Goal: Contribute content: Contribute content

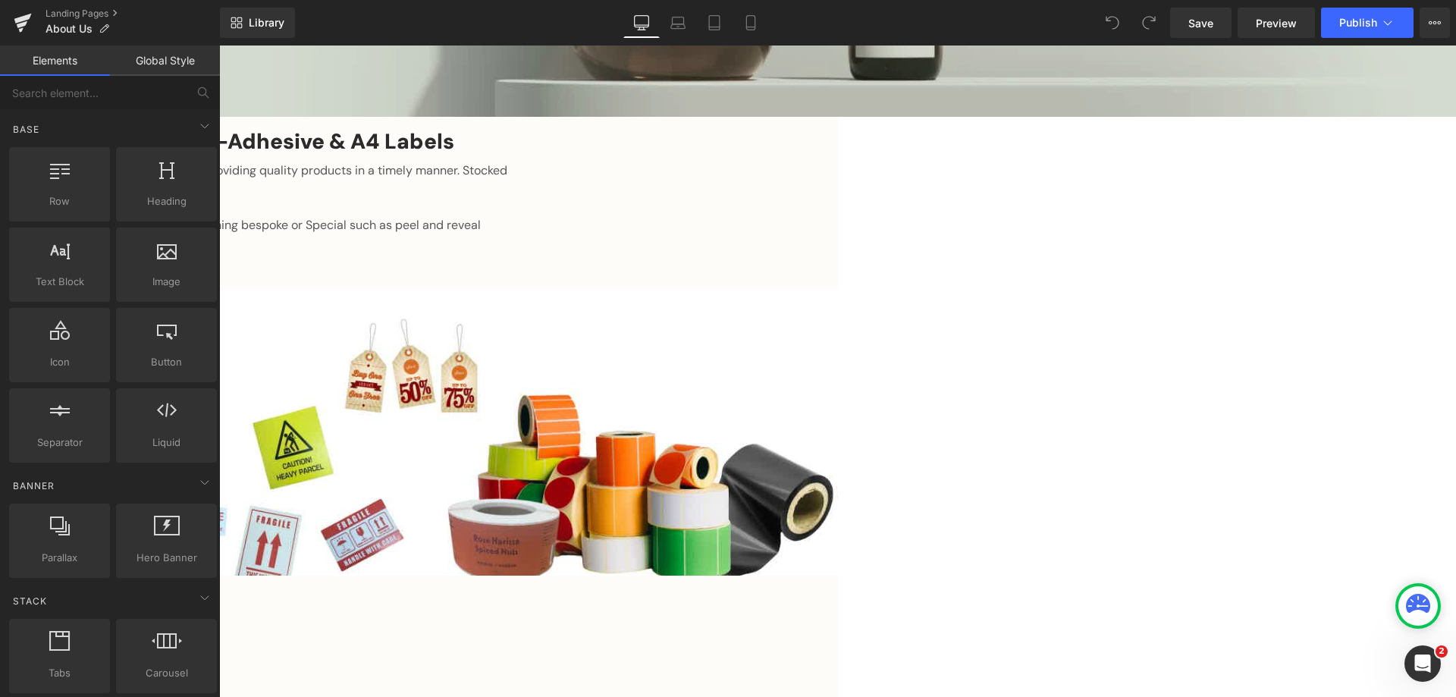
scroll to position [607, 0]
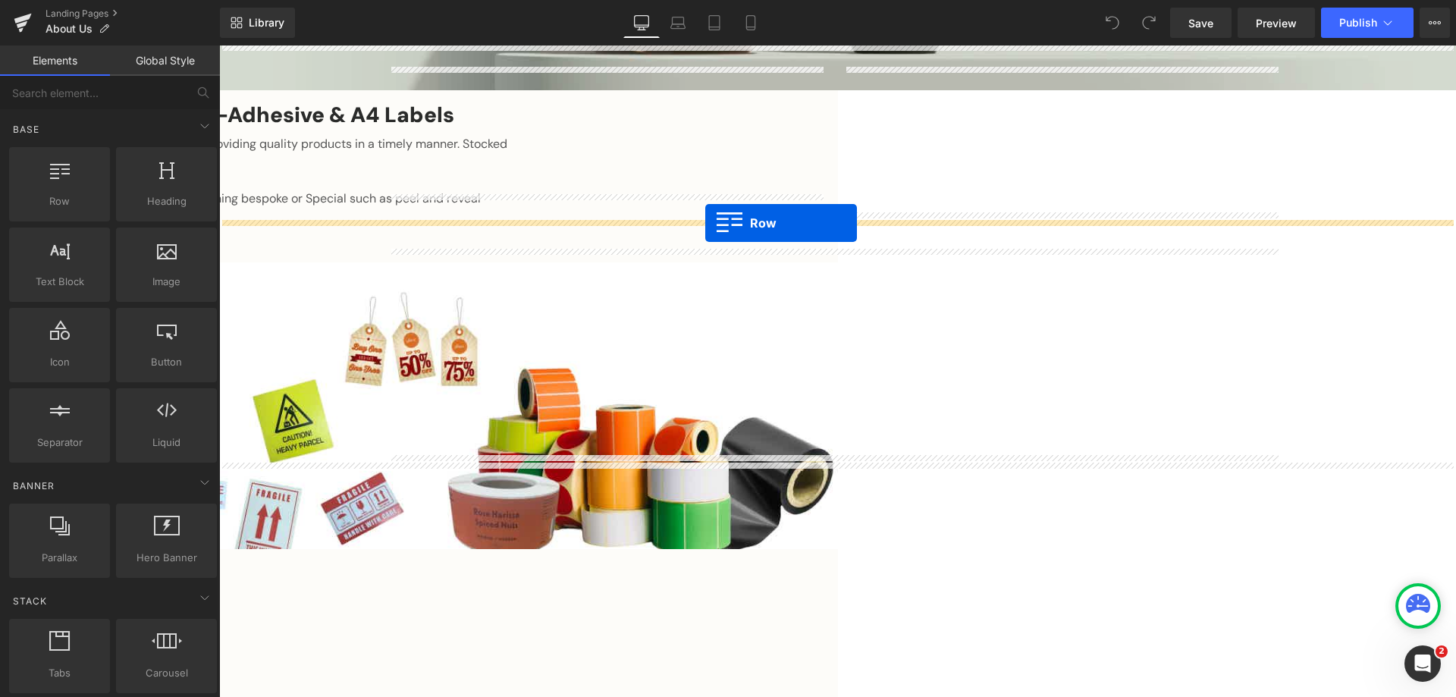
drag, startPoint x: 284, startPoint y: 248, endPoint x: 705, endPoint y: 223, distance: 421.6
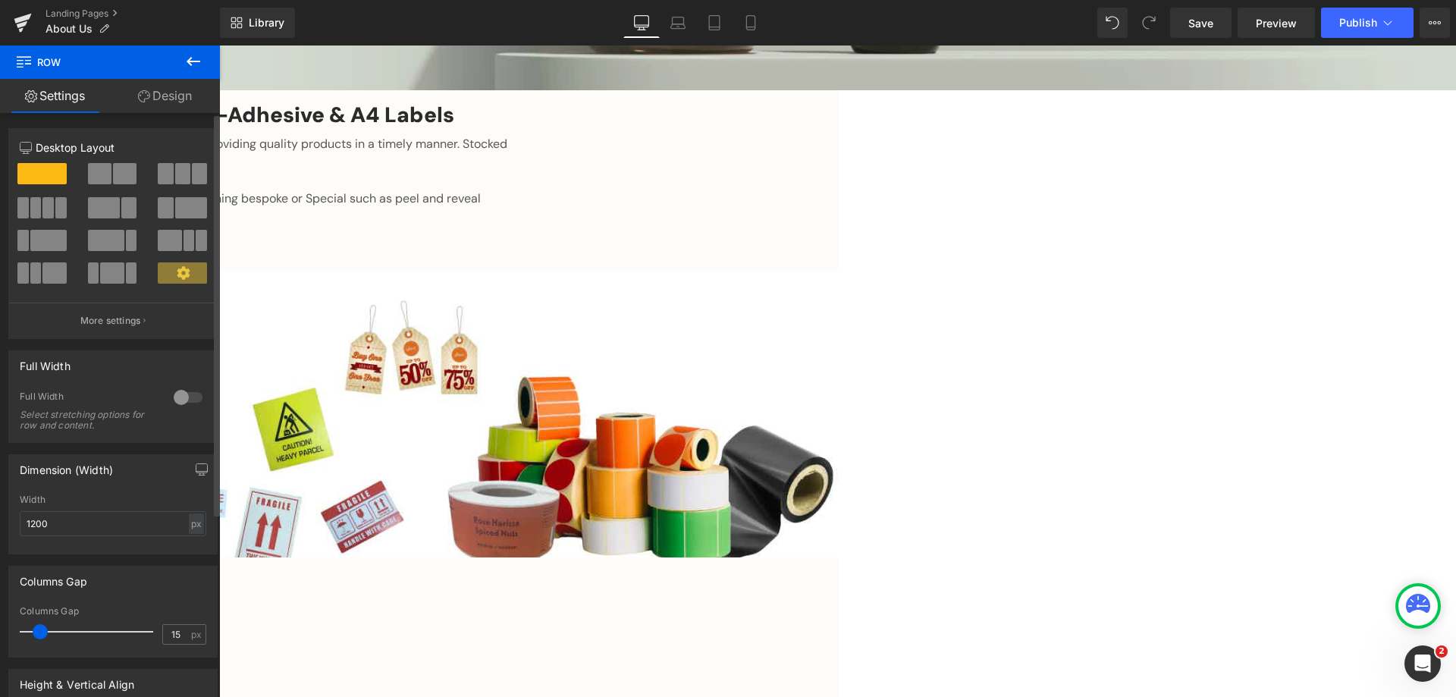
click at [174, 397] on div at bounding box center [188, 397] width 36 height 24
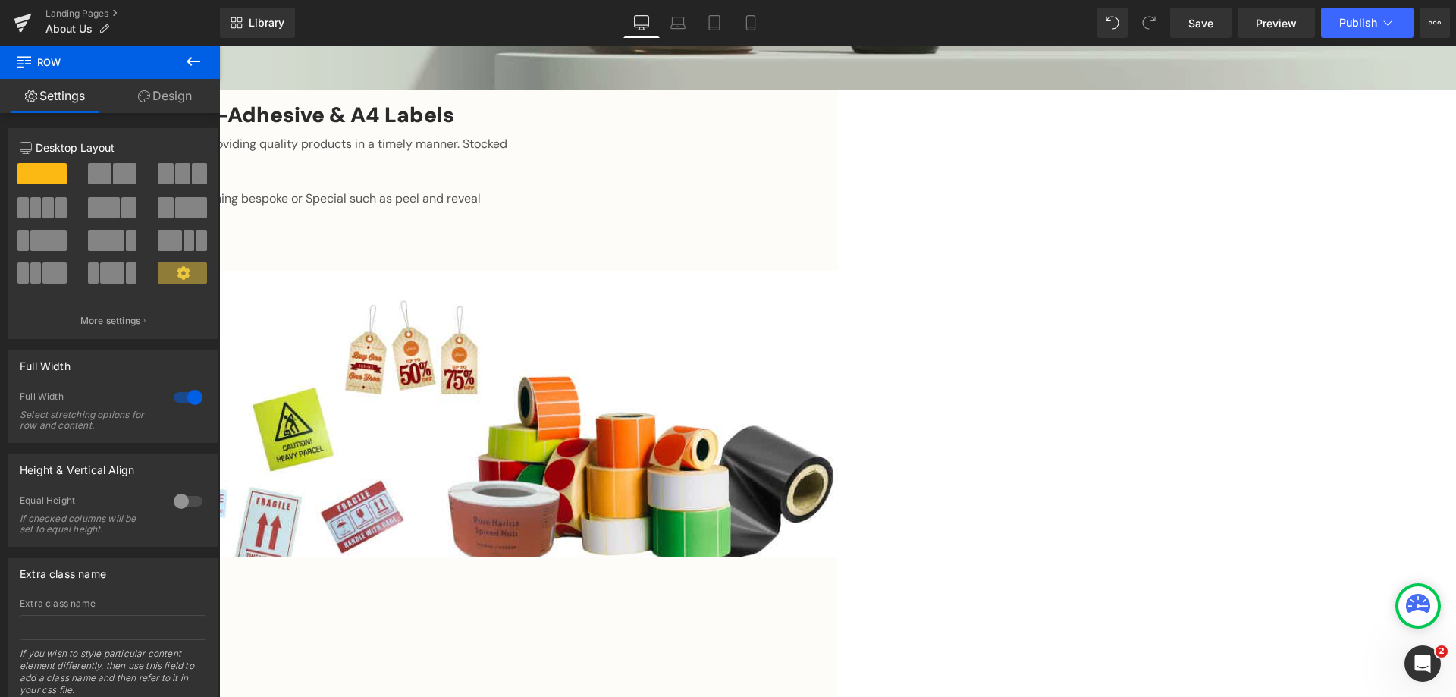
click at [196, 57] on icon at bounding box center [193, 61] width 18 height 18
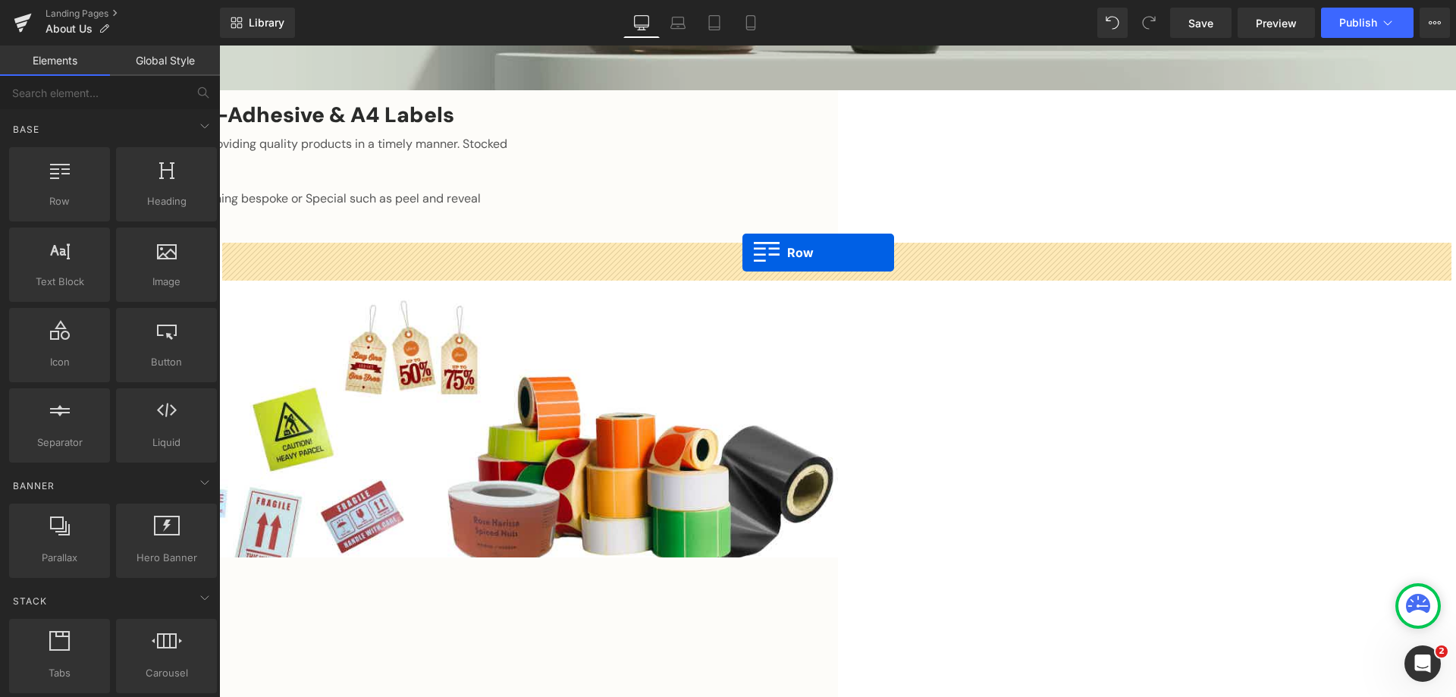
drag, startPoint x: 284, startPoint y: 234, endPoint x: 742, endPoint y: 252, distance: 459.1
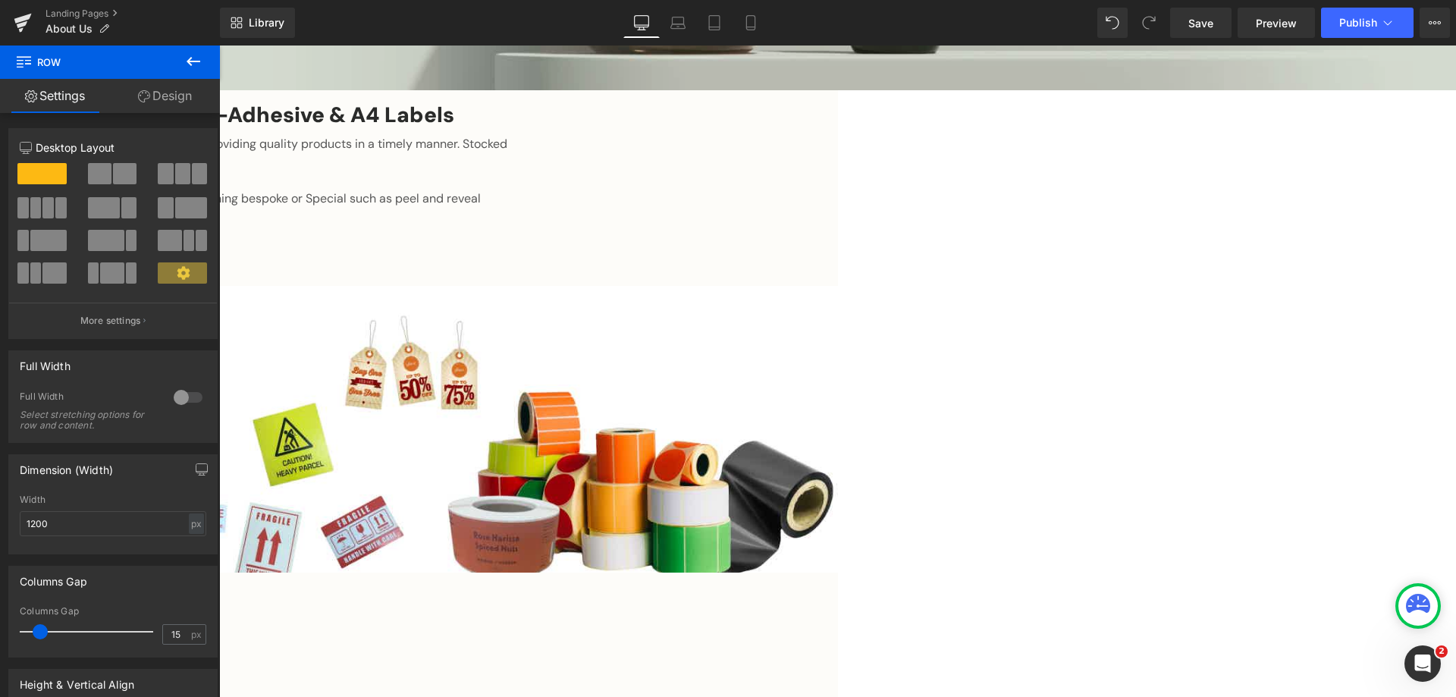
click at [198, 60] on icon at bounding box center [193, 61] width 18 height 18
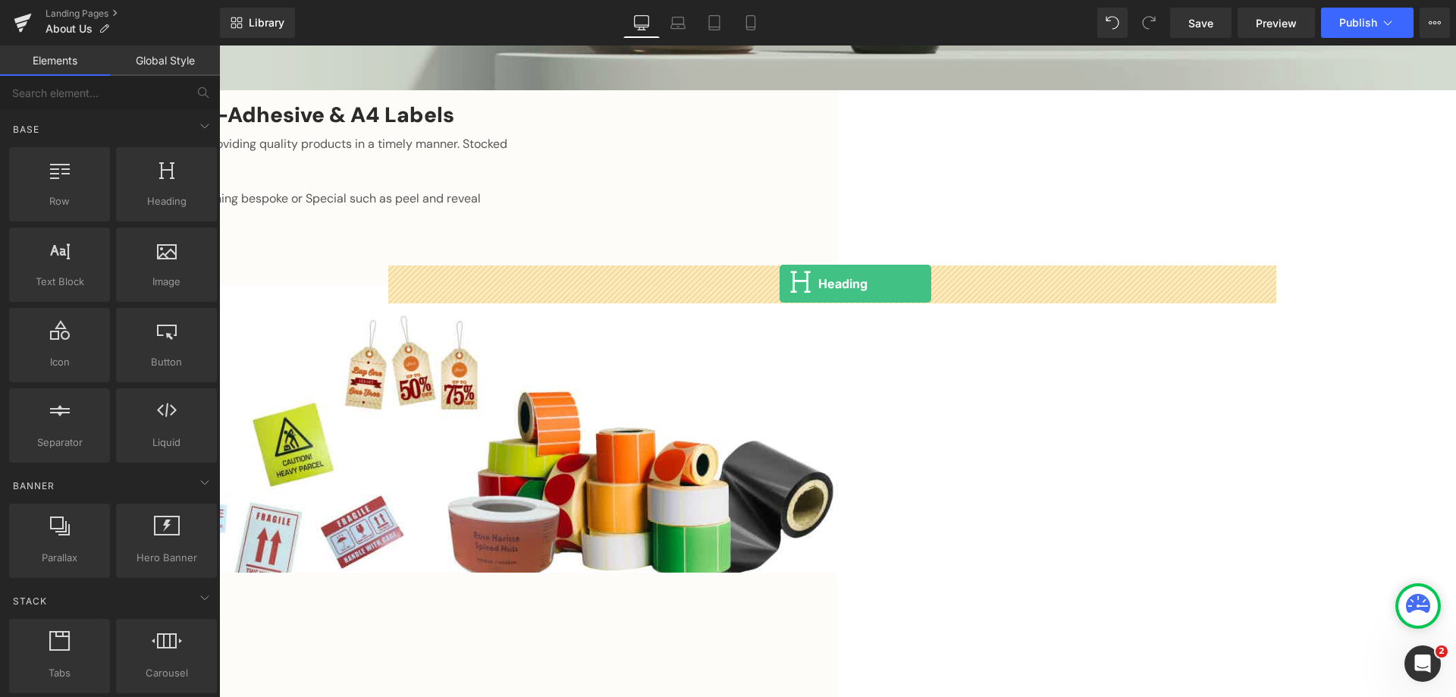
drag, startPoint x: 369, startPoint y: 237, endPoint x: 779, endPoint y: 284, distance: 413.6
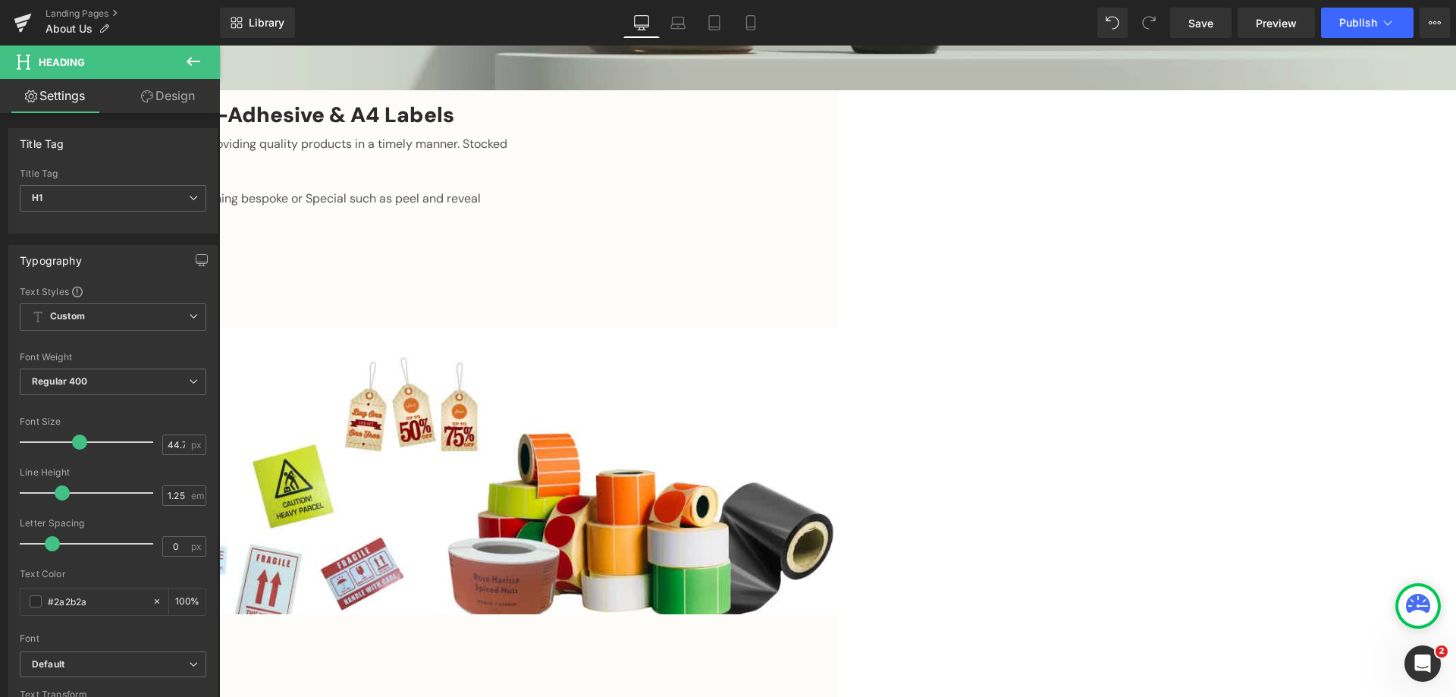
click at [195, 58] on icon at bounding box center [193, 61] width 18 height 18
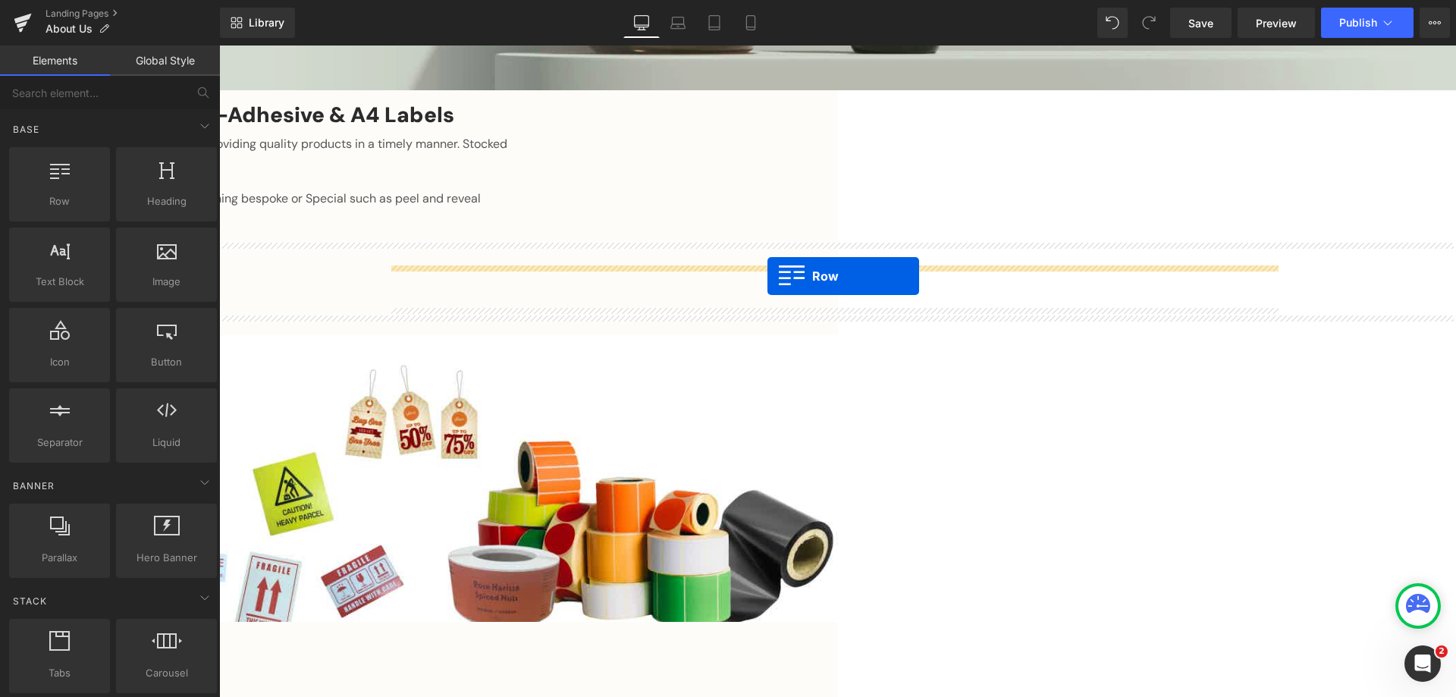
drag, startPoint x: 274, startPoint y: 227, endPoint x: 767, endPoint y: 276, distance: 495.2
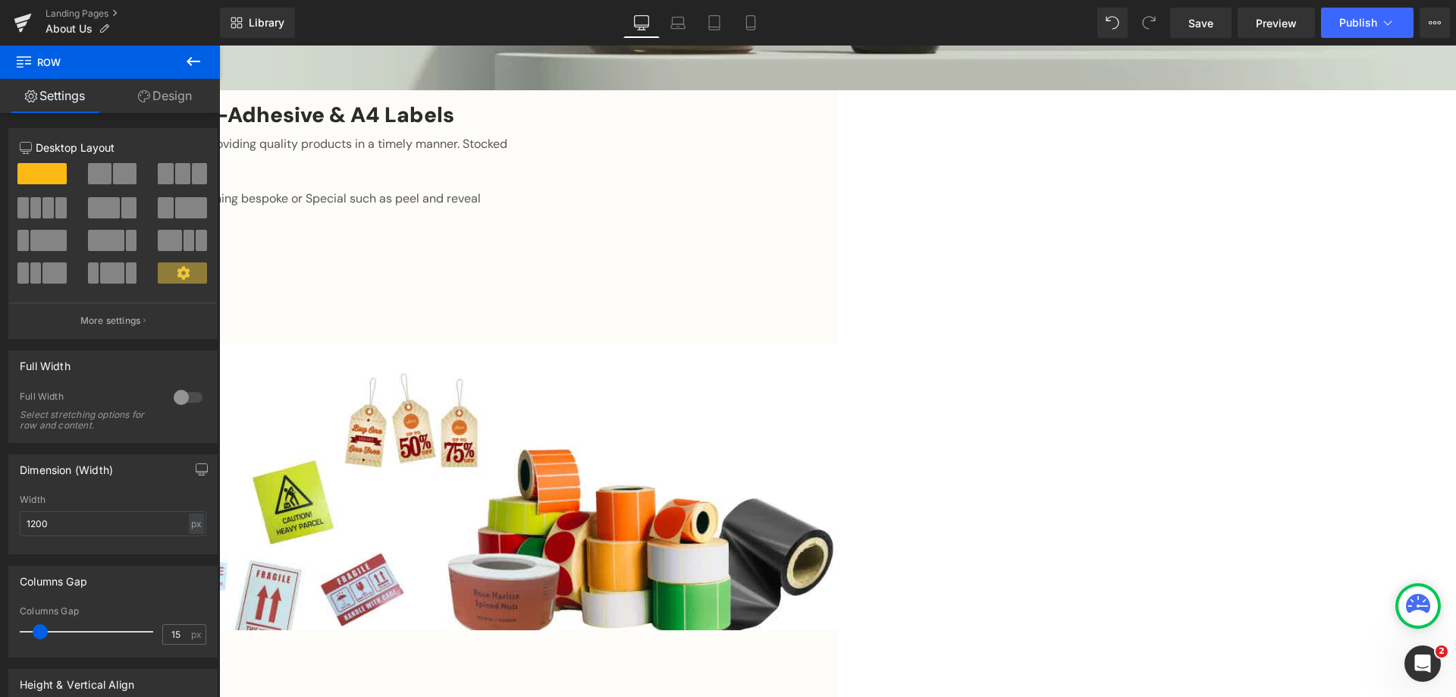
click at [192, 61] on icon at bounding box center [194, 61] width 14 height 9
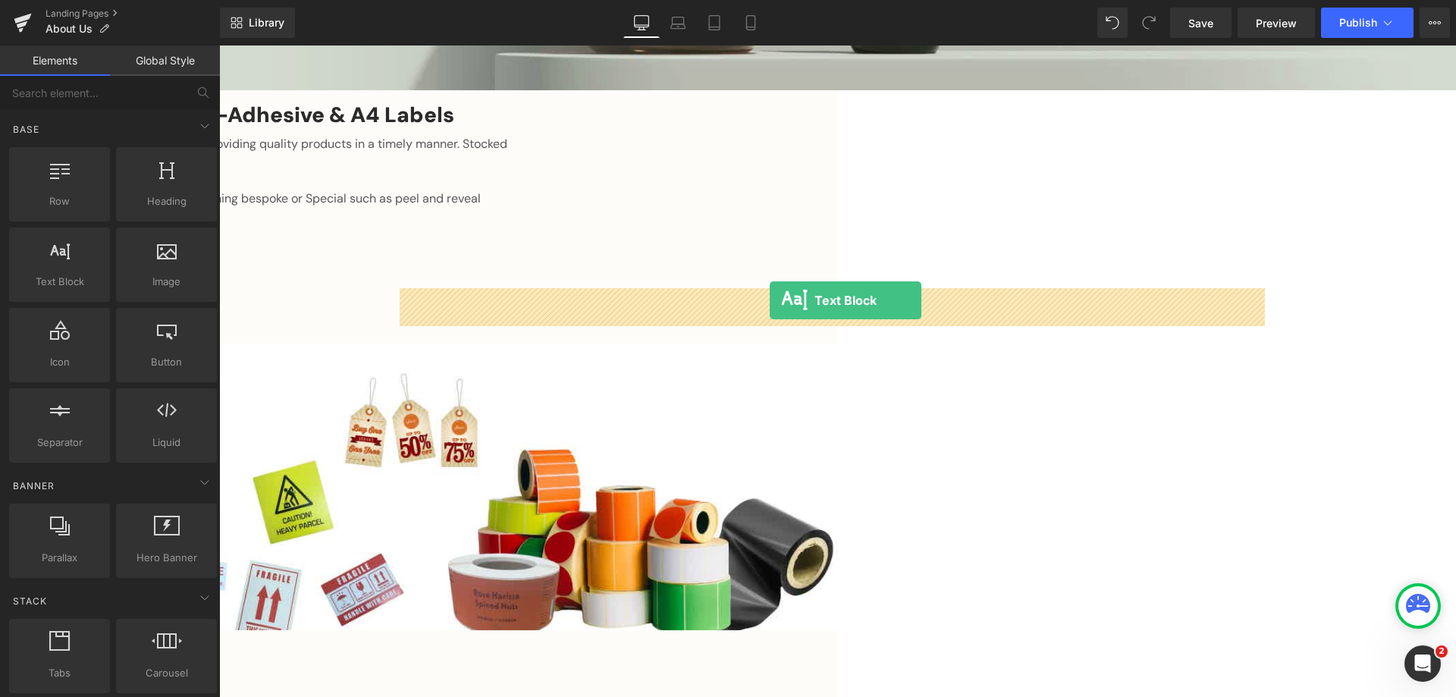
drag, startPoint x: 273, startPoint y: 312, endPoint x: 770, endPoint y: 300, distance: 496.8
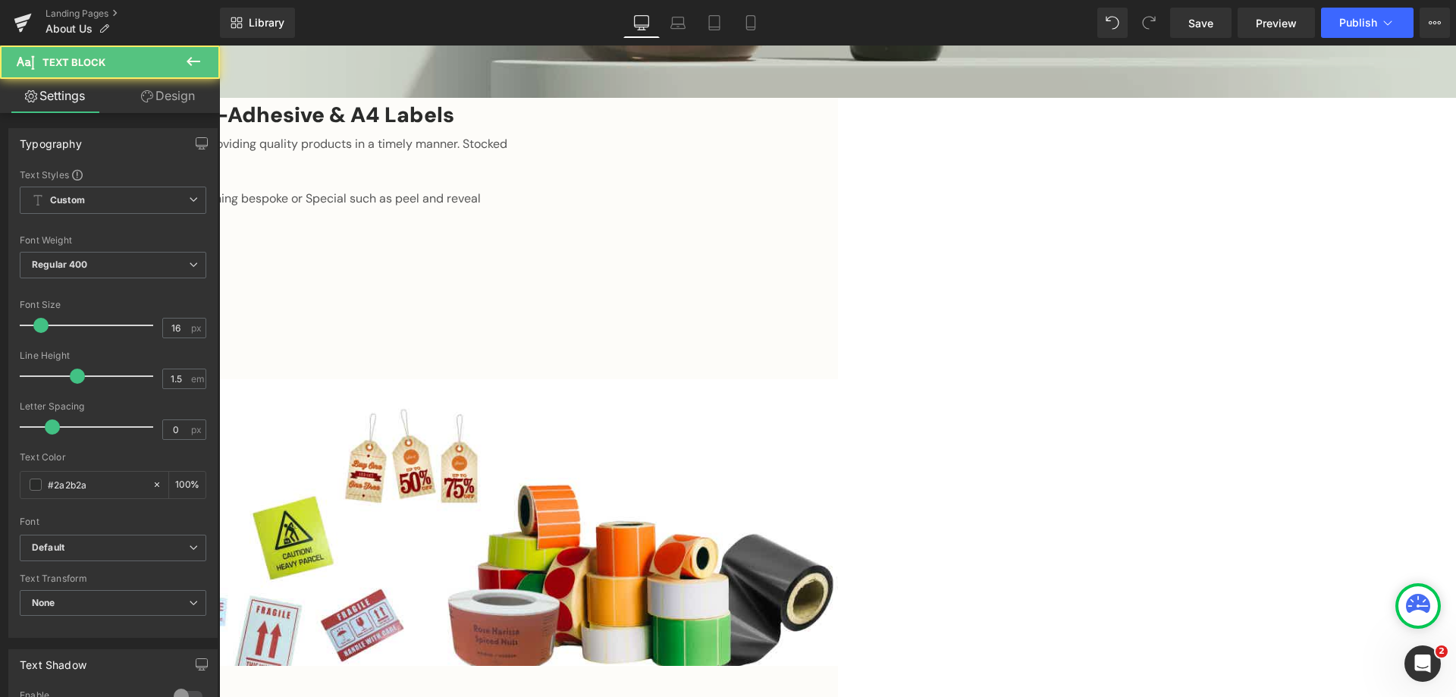
click at [219, 45] on span at bounding box center [219, 45] width 0 height 0
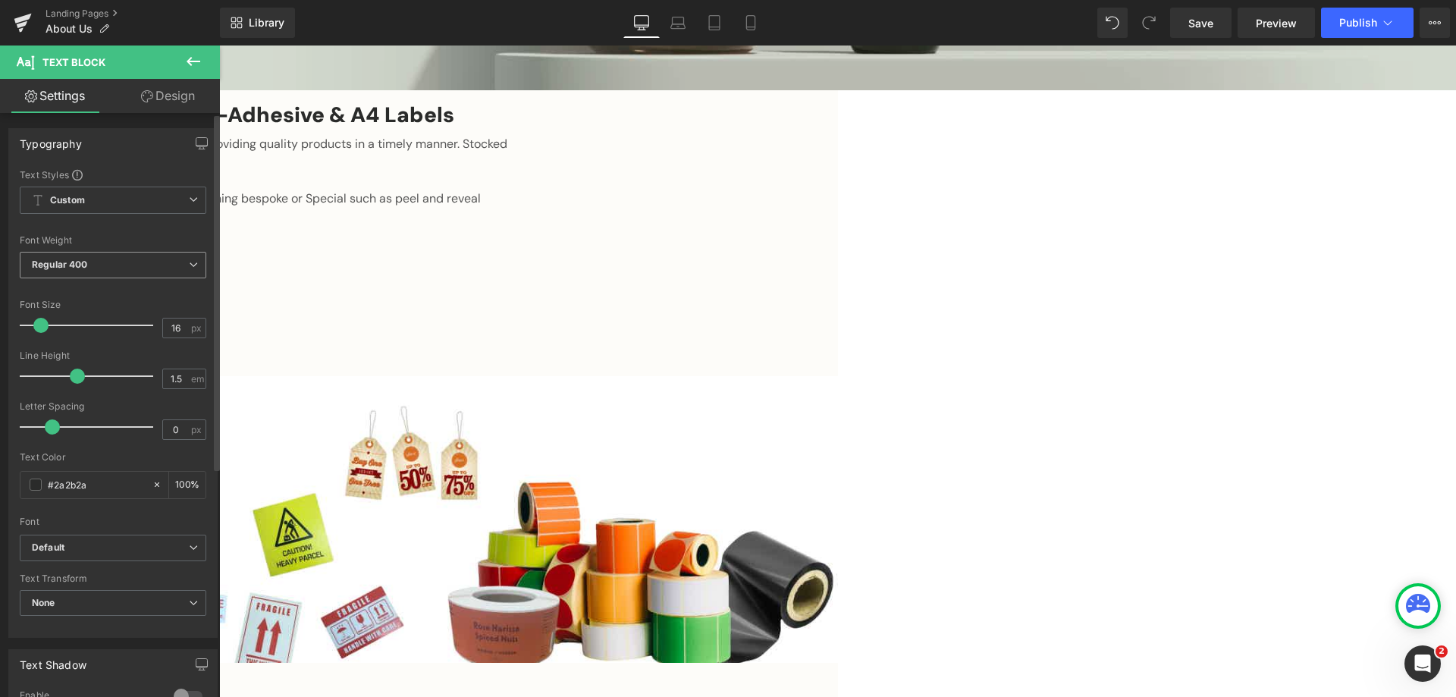
click at [74, 261] on b "Regular 400" at bounding box center [60, 264] width 56 height 11
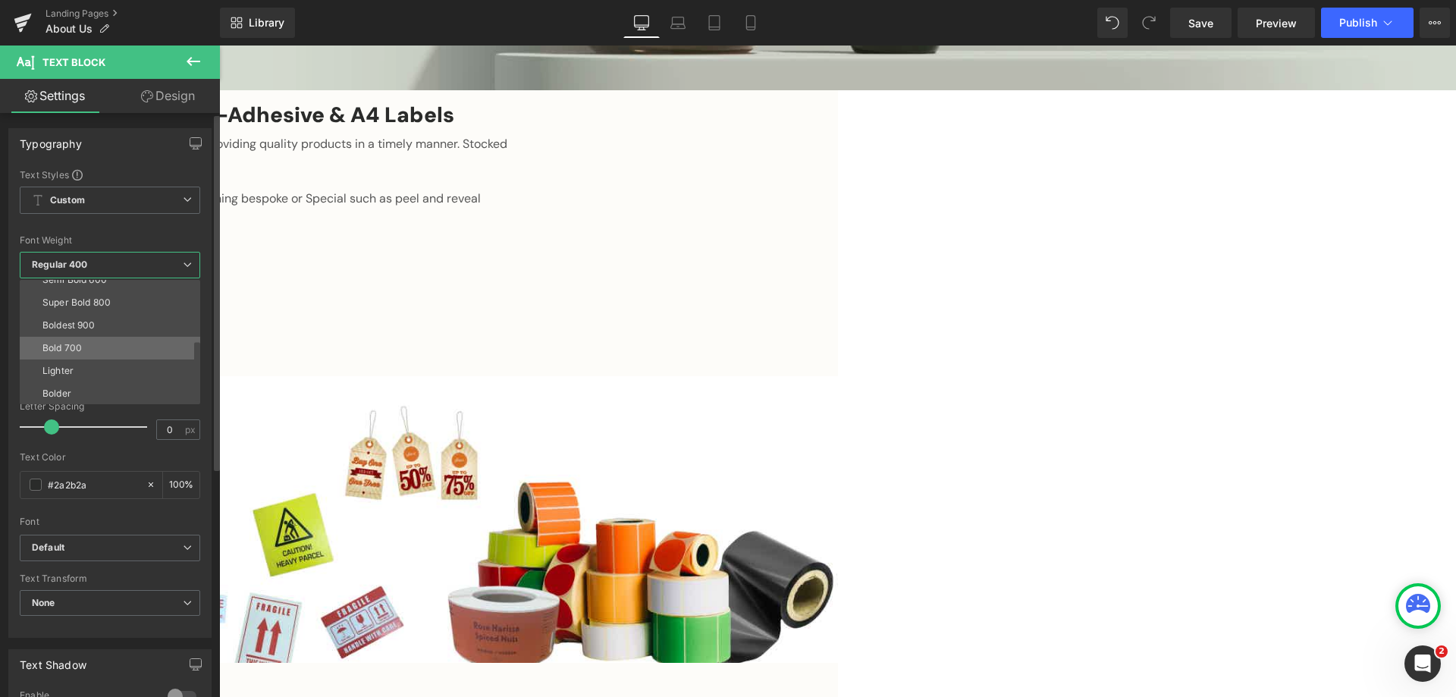
scroll to position [126, 0]
click at [91, 325] on div "Boldest 900" at bounding box center [68, 324] width 53 height 11
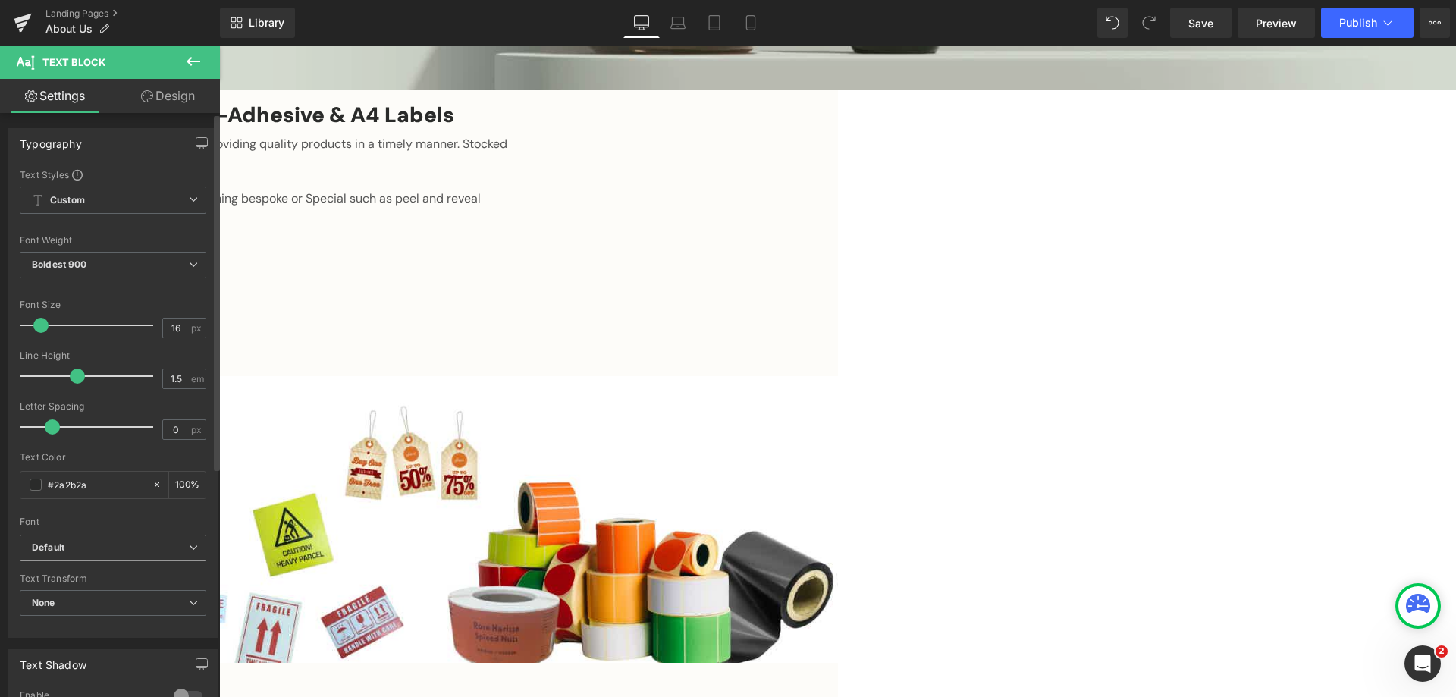
click at [81, 554] on span "Default" at bounding box center [113, 548] width 187 height 27
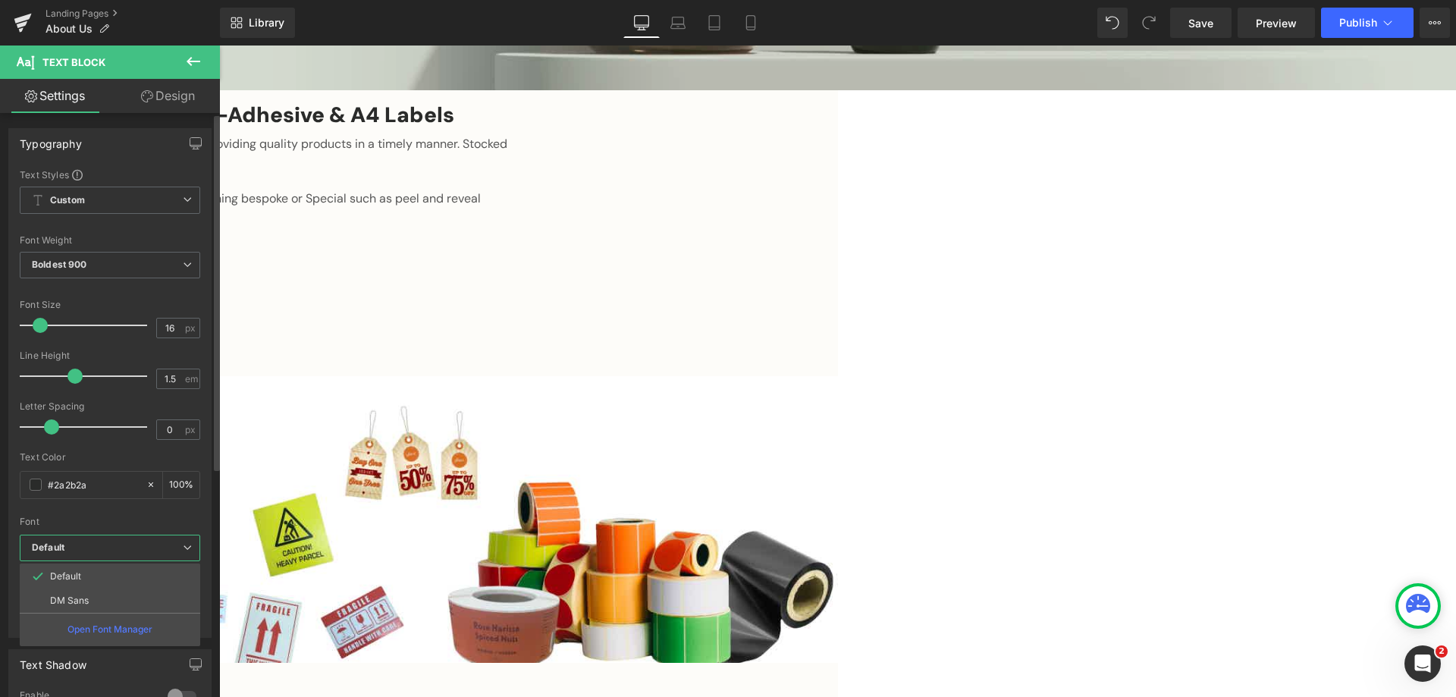
click at [79, 597] on p "DM Sans" at bounding box center [69, 600] width 39 height 11
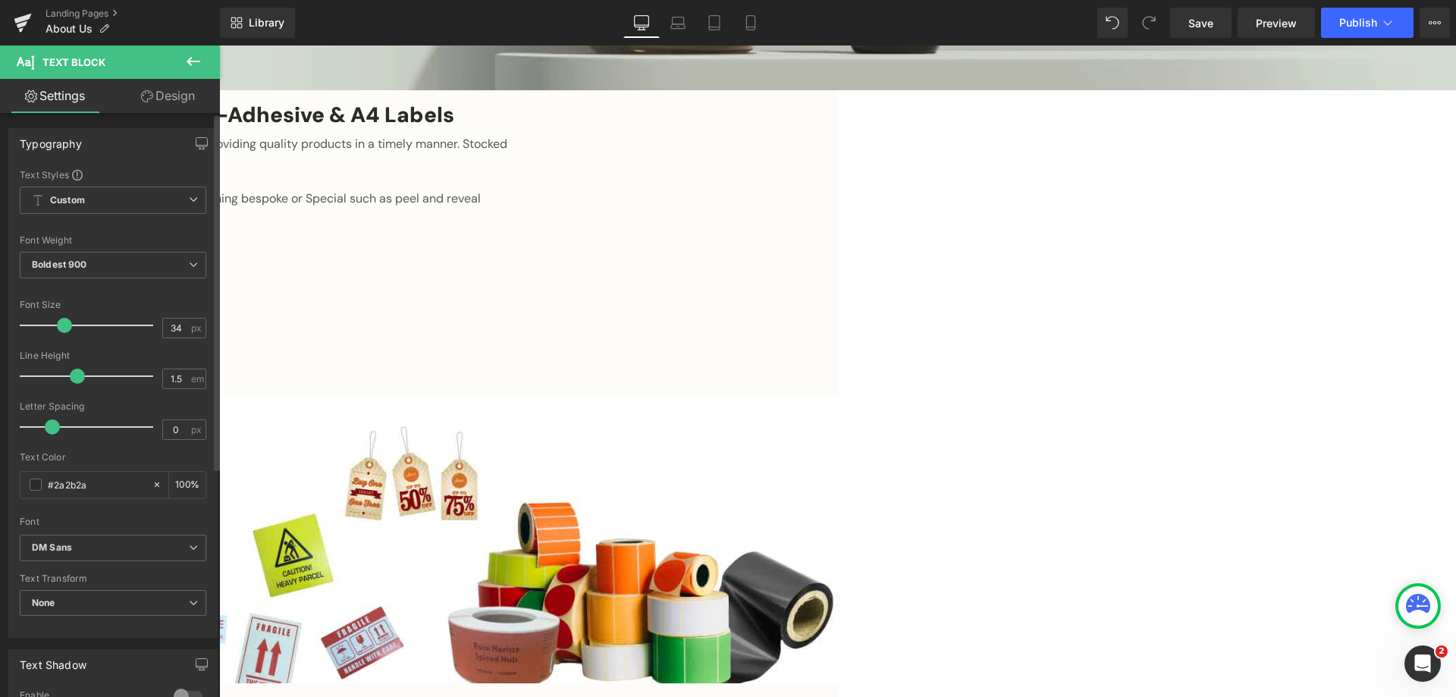
type input "33"
drag, startPoint x: 39, startPoint y: 322, endPoint x: 61, endPoint y: 325, distance: 22.1
click at [61, 325] on span at bounding box center [63, 325] width 15 height 15
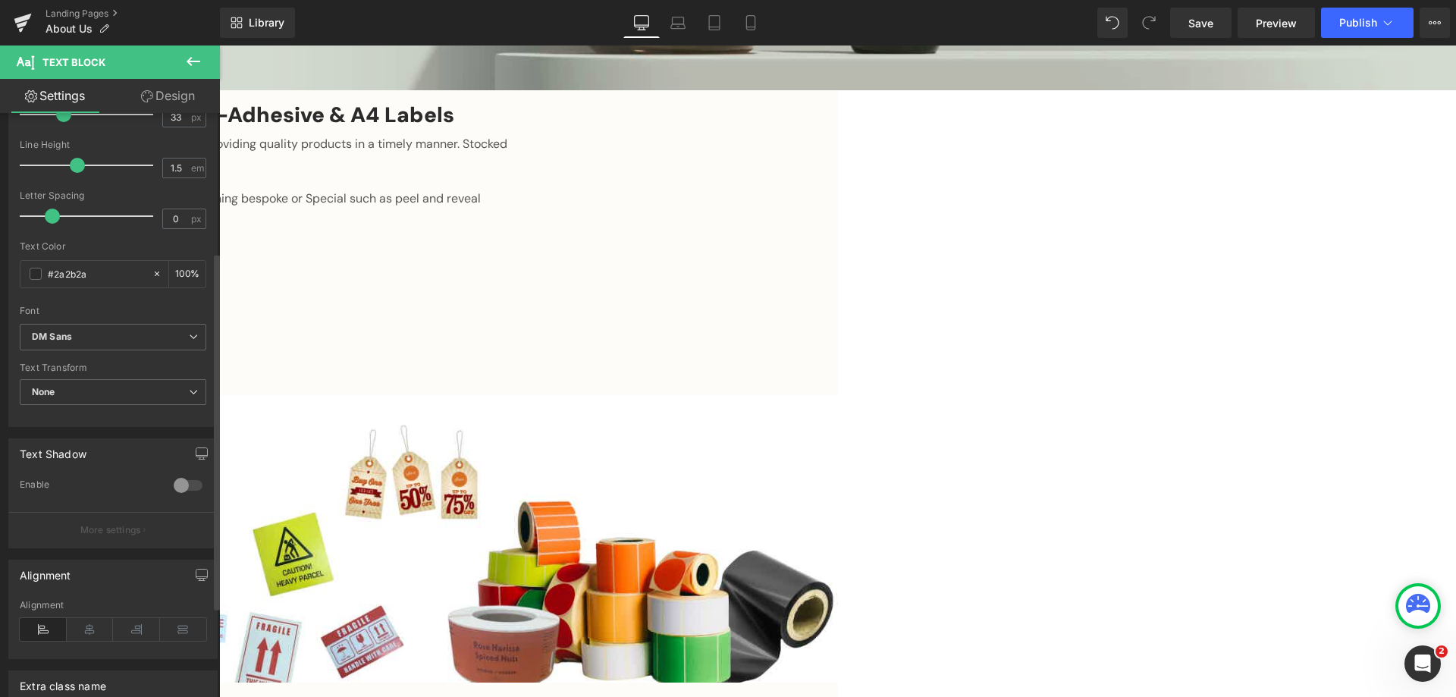
scroll to position [227, 0]
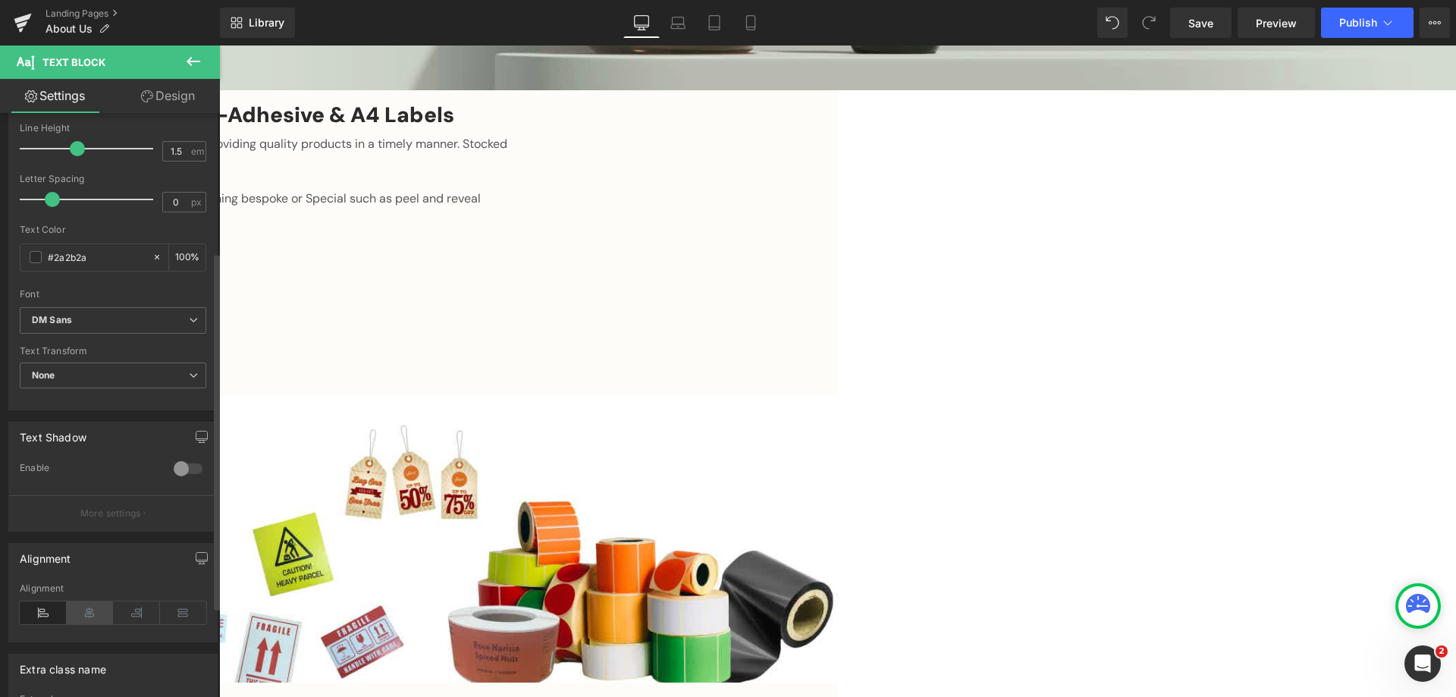
click at [80, 610] on icon at bounding box center [90, 612] width 47 height 23
click at [176, 462] on div at bounding box center [188, 468] width 36 height 24
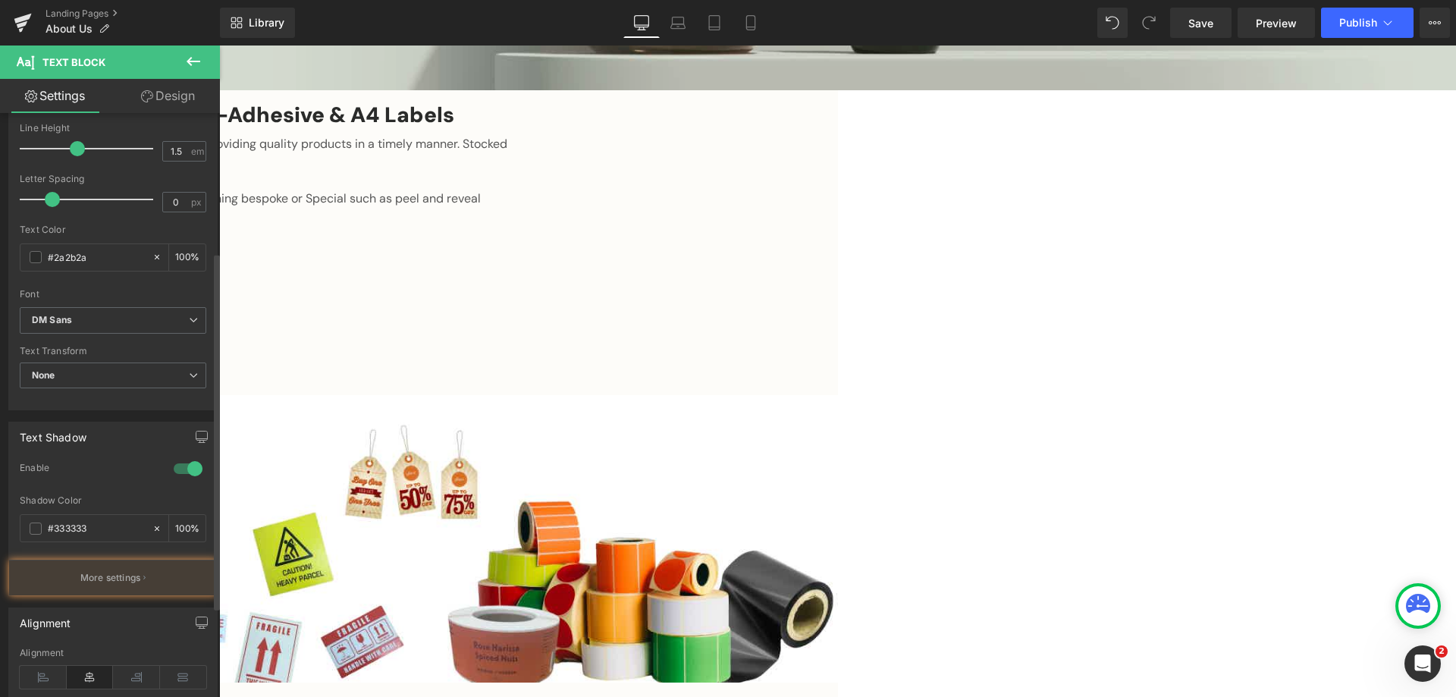
click at [176, 462] on div at bounding box center [188, 468] width 36 height 24
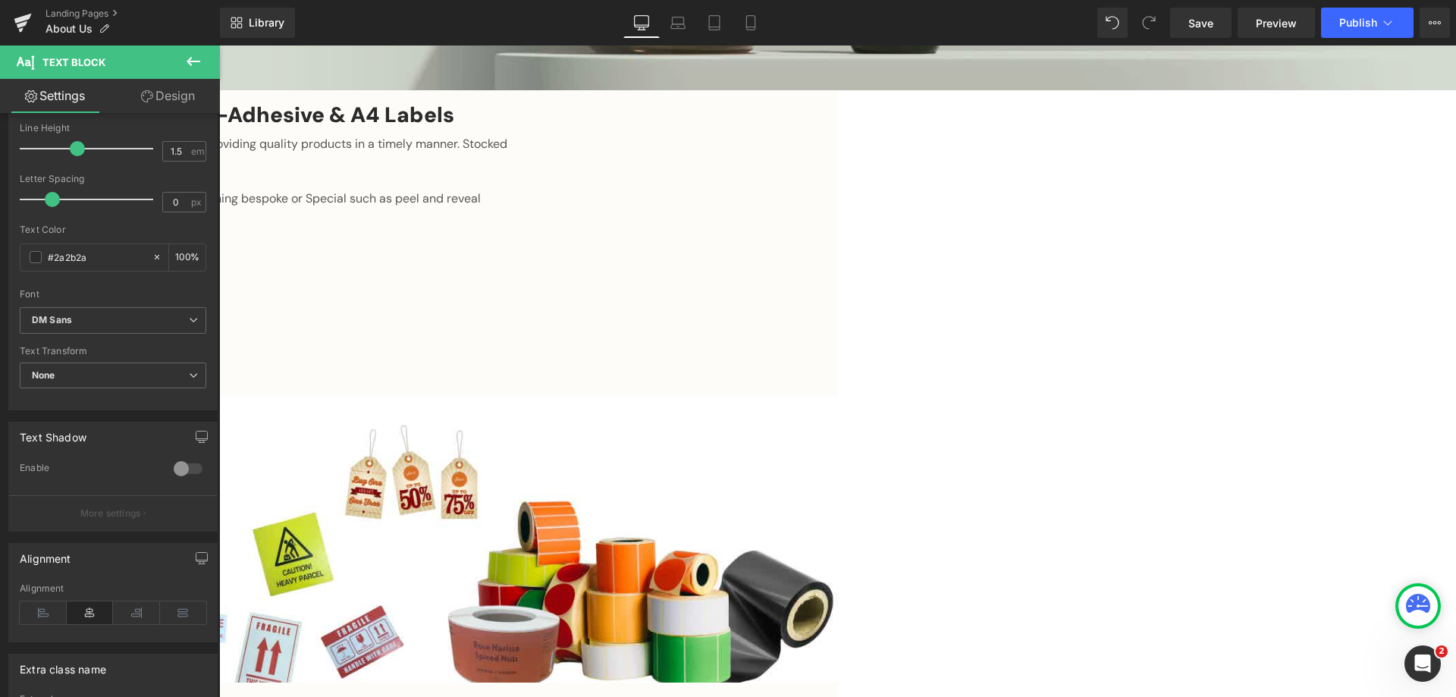
click at [190, 60] on icon at bounding box center [194, 61] width 14 height 9
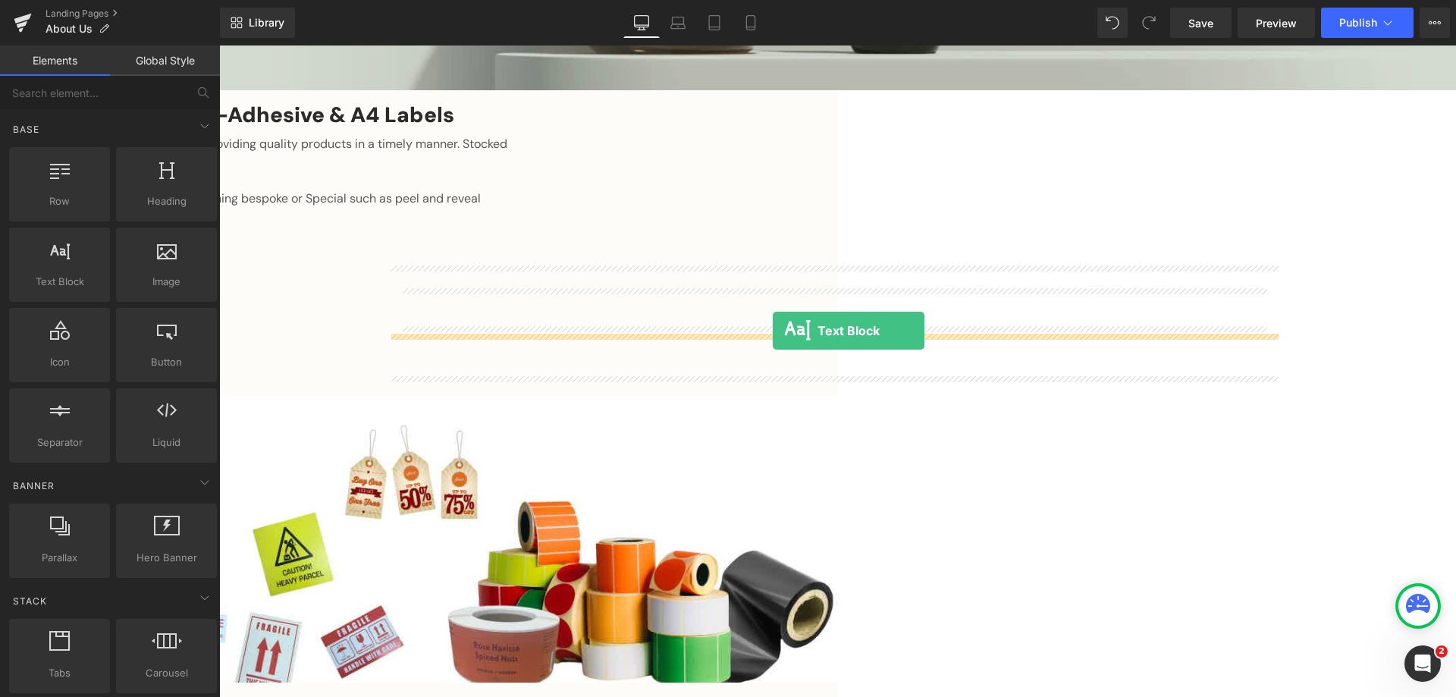
drag, startPoint x: 274, startPoint y: 321, endPoint x: 773, endPoint y: 331, distance: 499.0
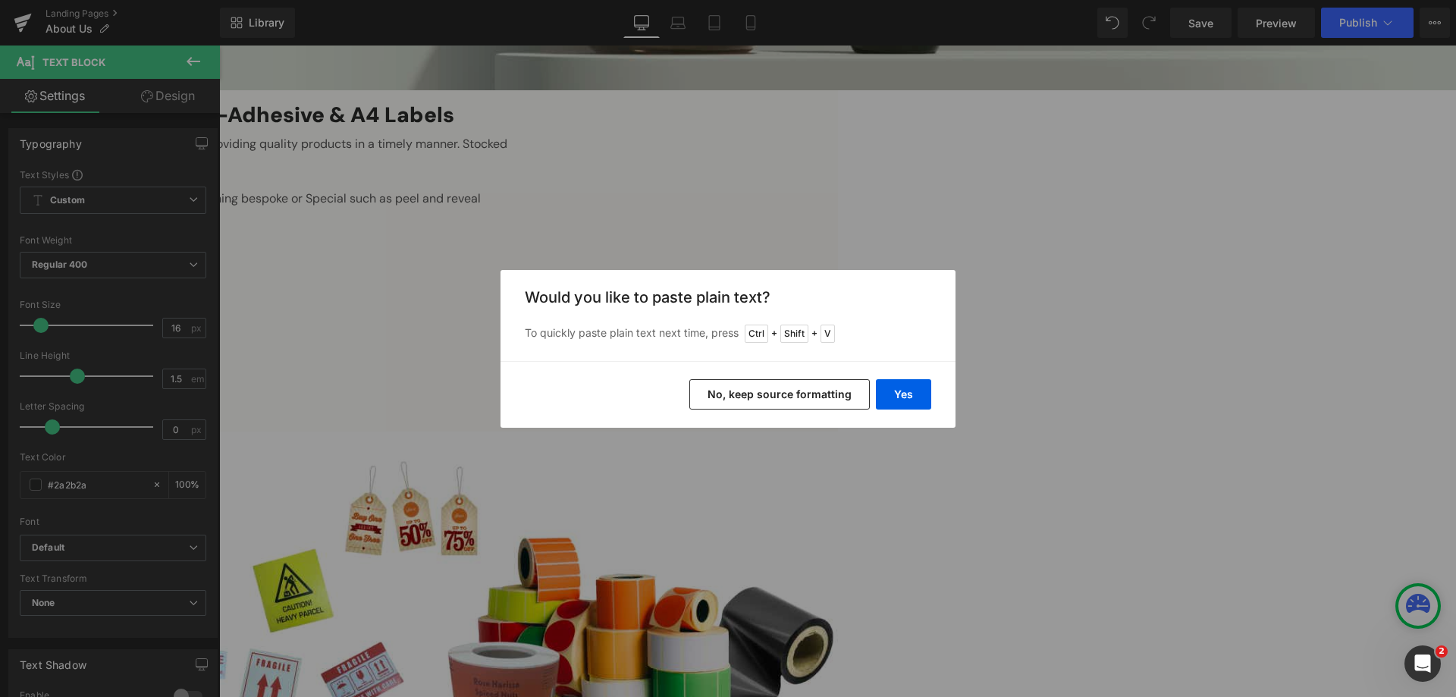
click at [784, 391] on button "No, keep source formatting" at bounding box center [779, 394] width 180 height 30
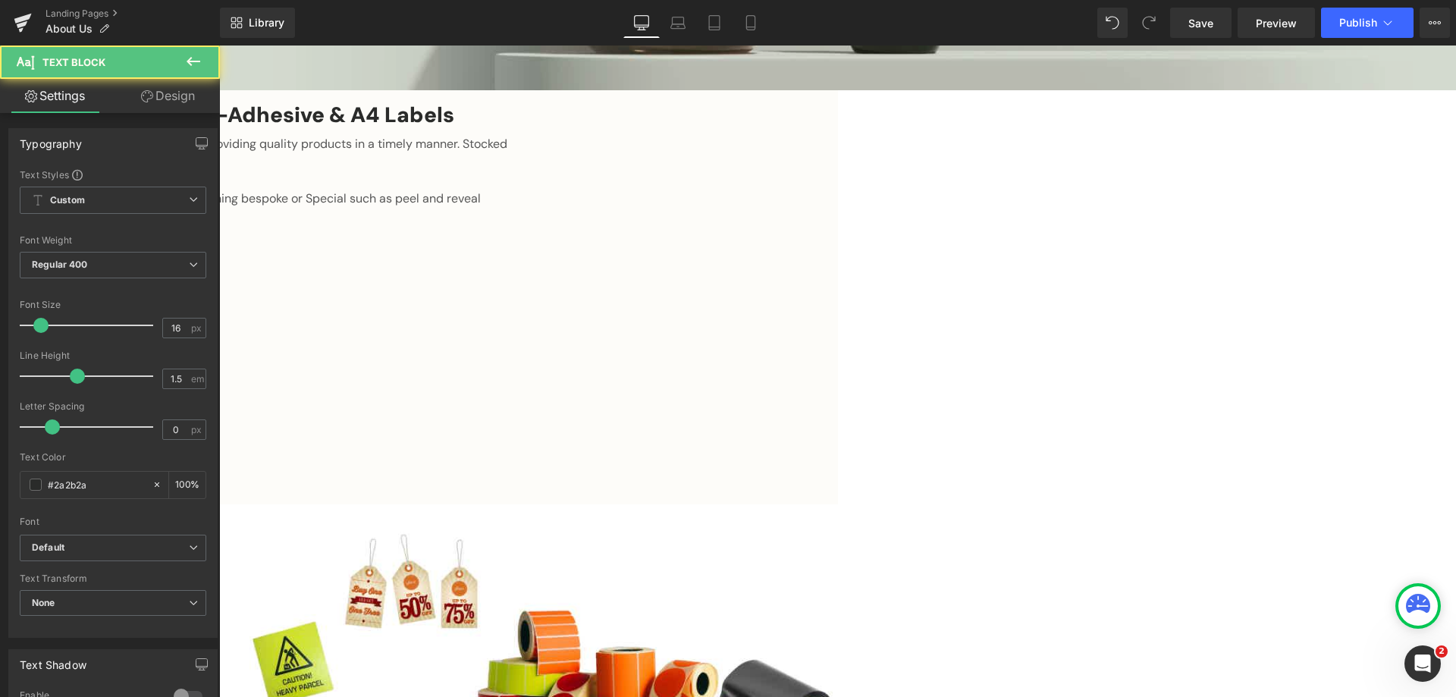
click at [99, 551] on b "Default" at bounding box center [110, 547] width 157 height 13
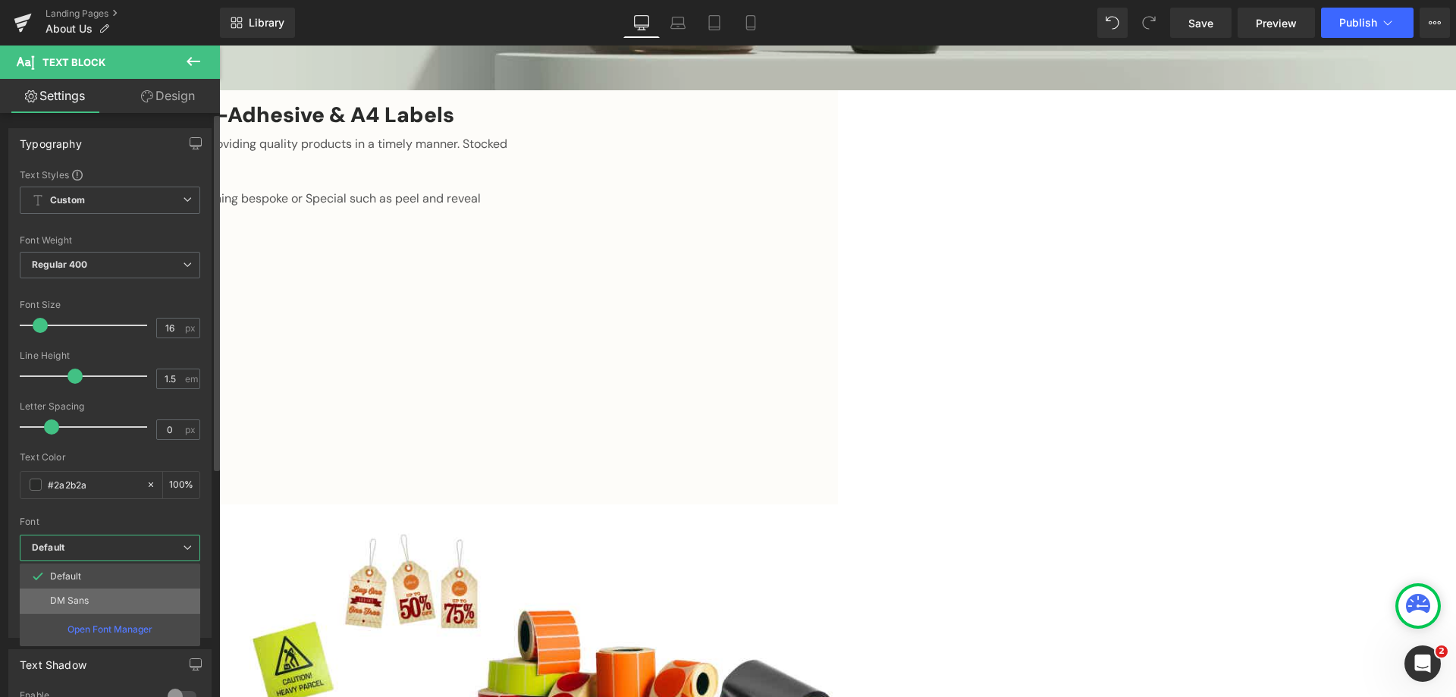
click at [58, 594] on li "DM Sans" at bounding box center [110, 600] width 180 height 24
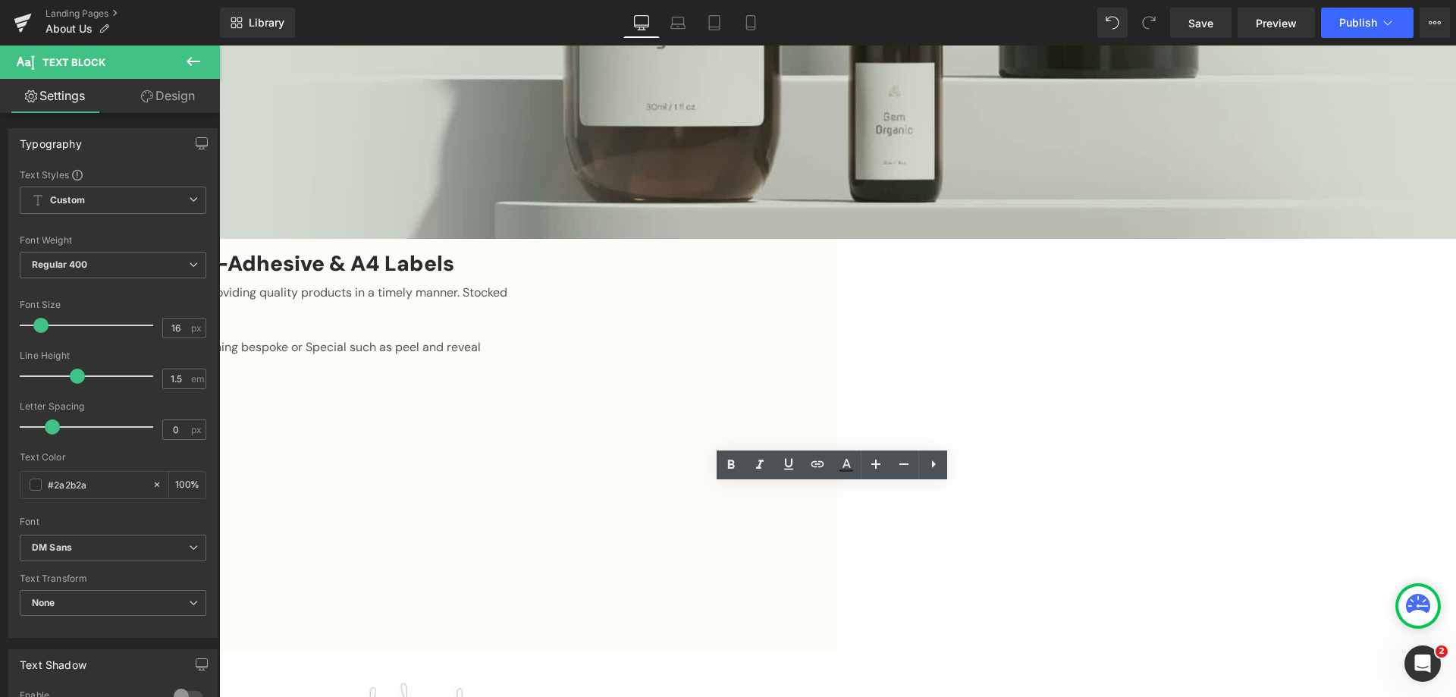
scroll to position [455, 0]
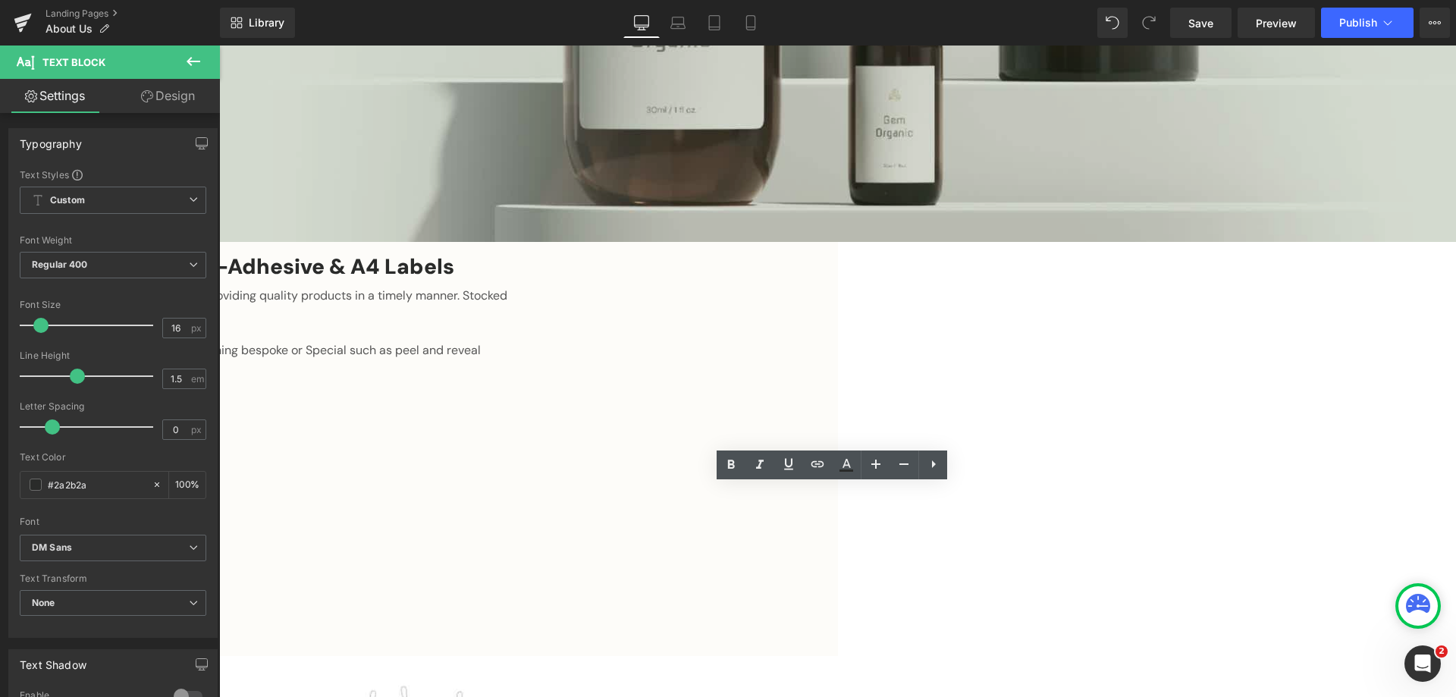
click at [189, 61] on icon at bounding box center [194, 61] width 14 height 9
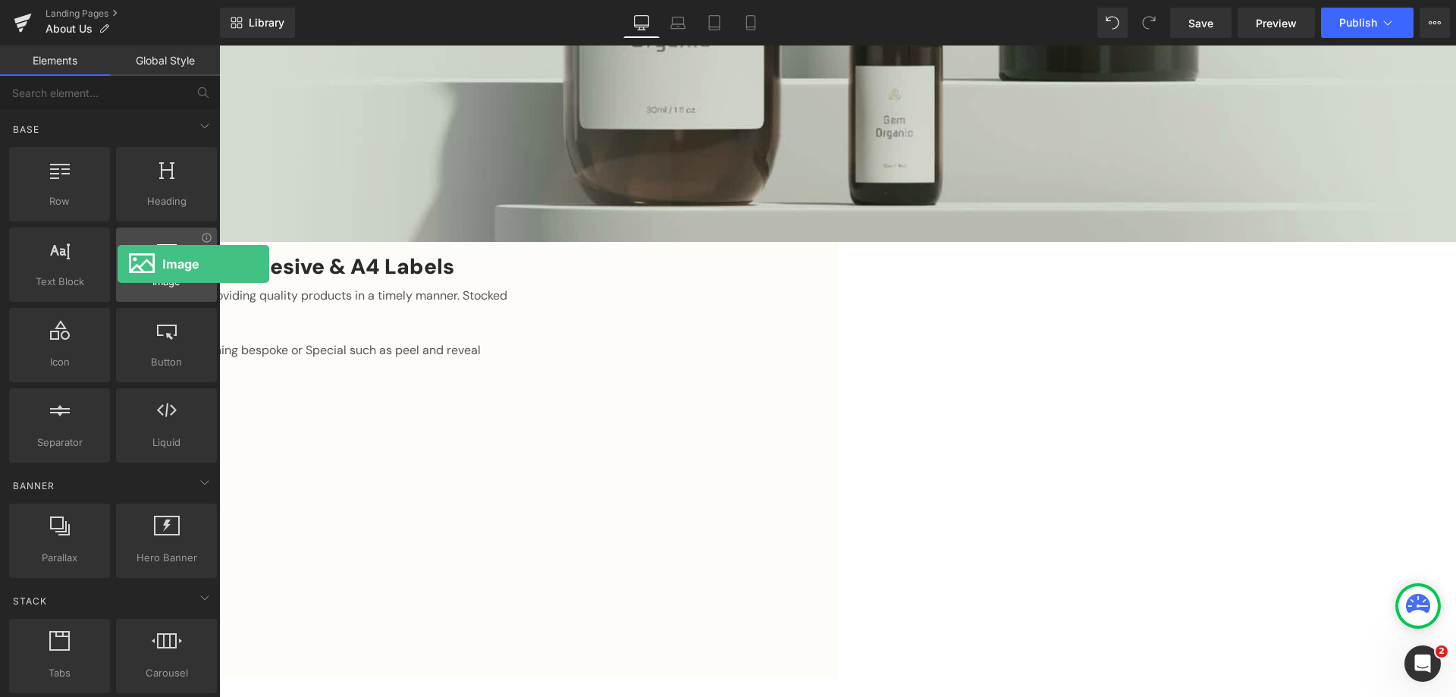
drag, startPoint x: 168, startPoint y: 270, endPoint x: 118, endPoint y: 264, distance: 51.2
click at [121, 264] on div at bounding box center [167, 257] width 92 height 34
click at [219, 45] on span "Row" at bounding box center [219, 45] width 0 height 0
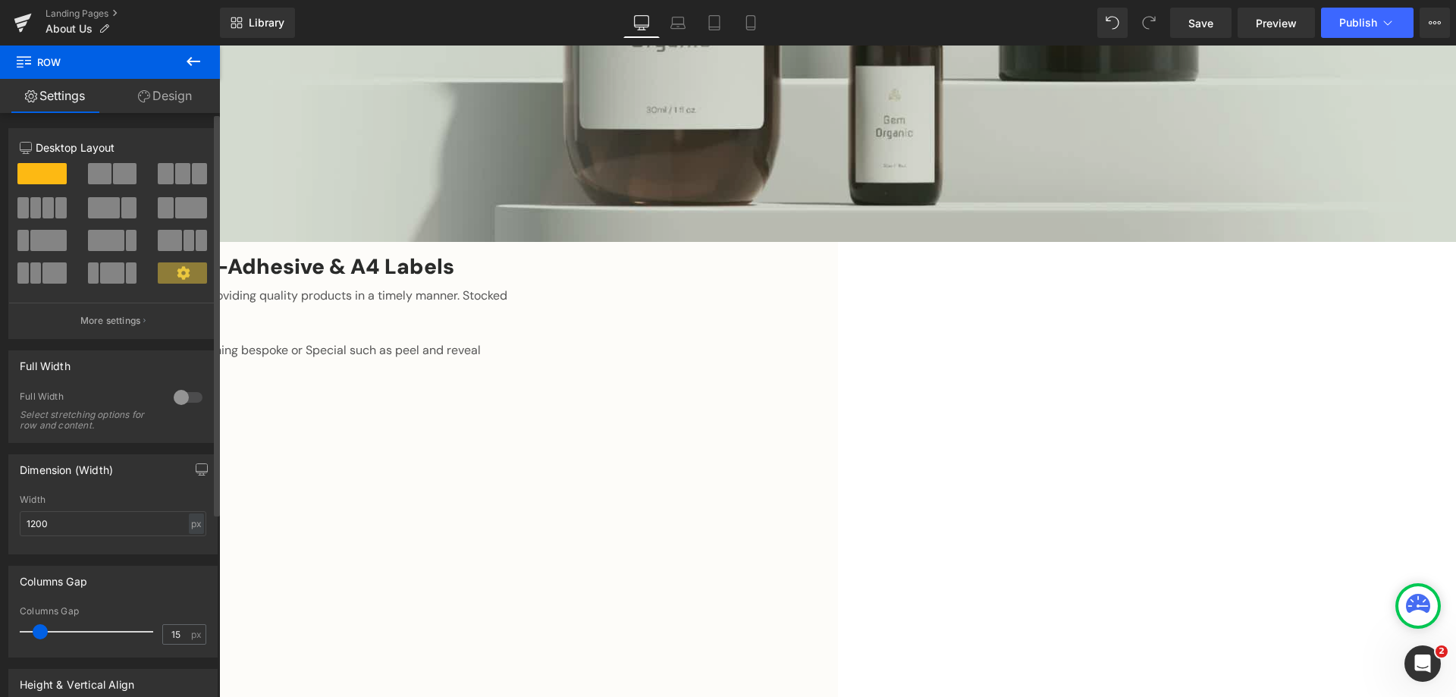
click at [99, 171] on span at bounding box center [100, 173] width 24 height 21
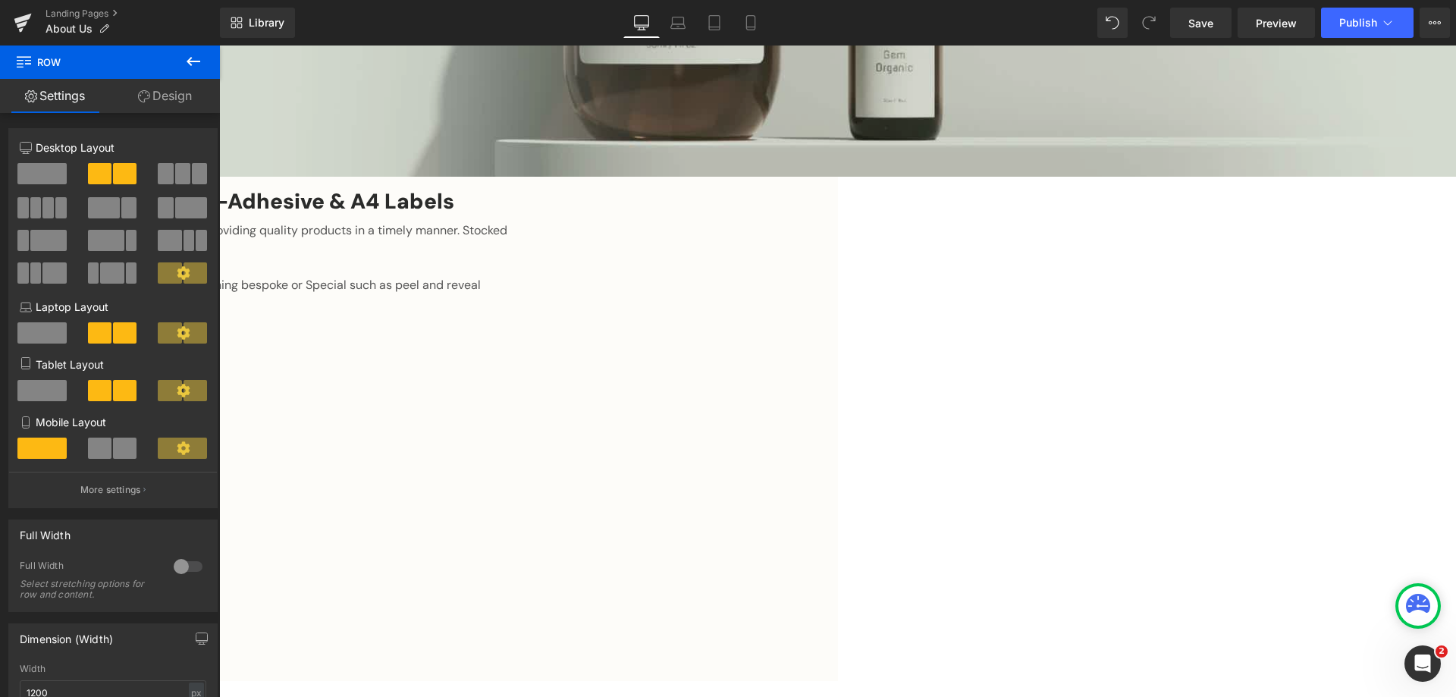
scroll to position [607, 0]
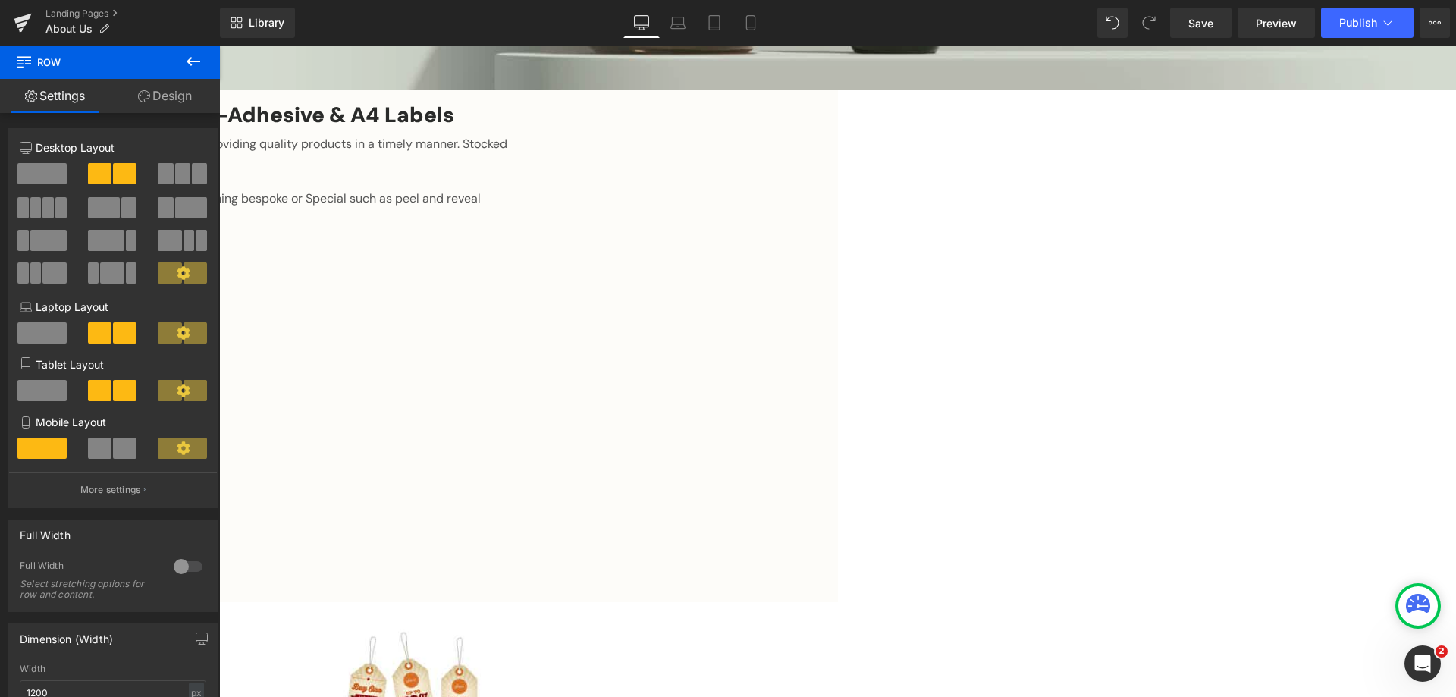
click at [187, 64] on icon at bounding box center [193, 61] width 18 height 18
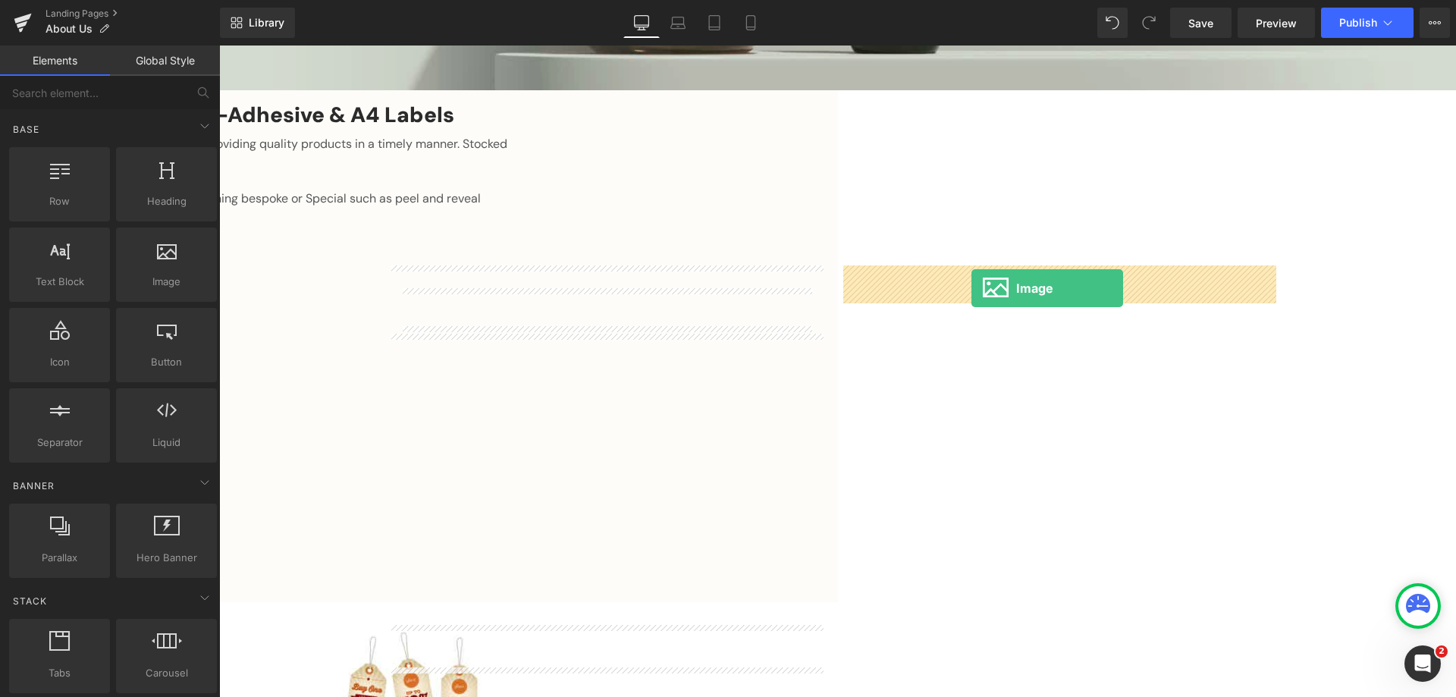
drag, startPoint x: 419, startPoint y: 309, endPoint x: 971, endPoint y: 288, distance: 552.4
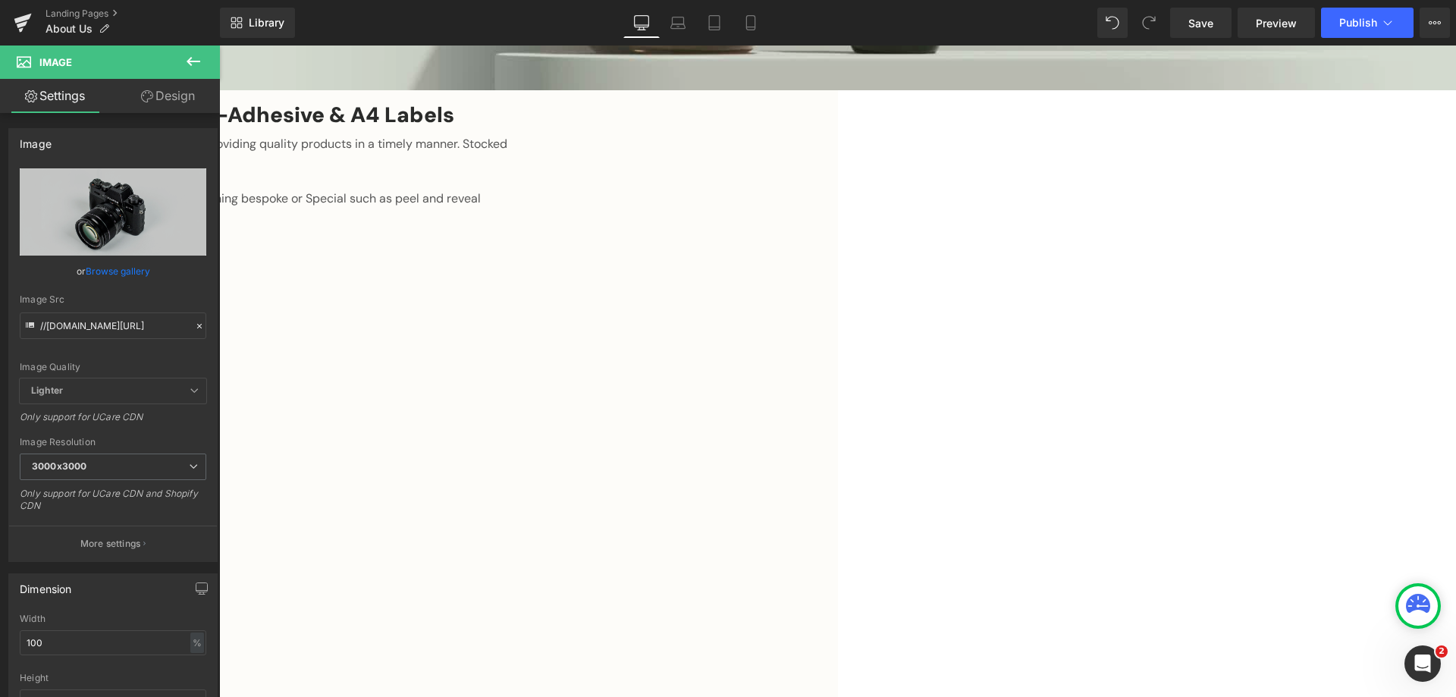
click at [219, 45] on link at bounding box center [219, 45] width 0 height 0
click at [219, 45] on icon at bounding box center [219, 45] width 0 height 0
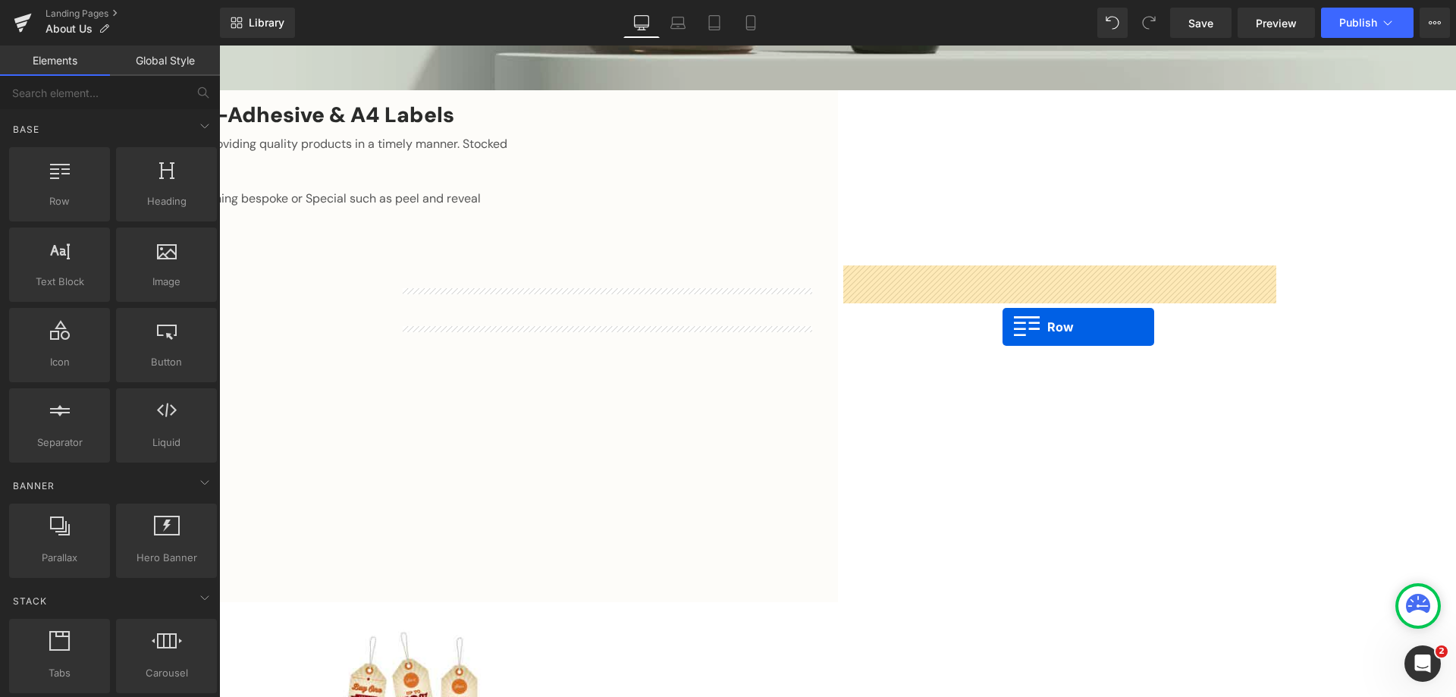
drag, startPoint x: 281, startPoint y: 224, endPoint x: 1002, endPoint y: 327, distance: 728.4
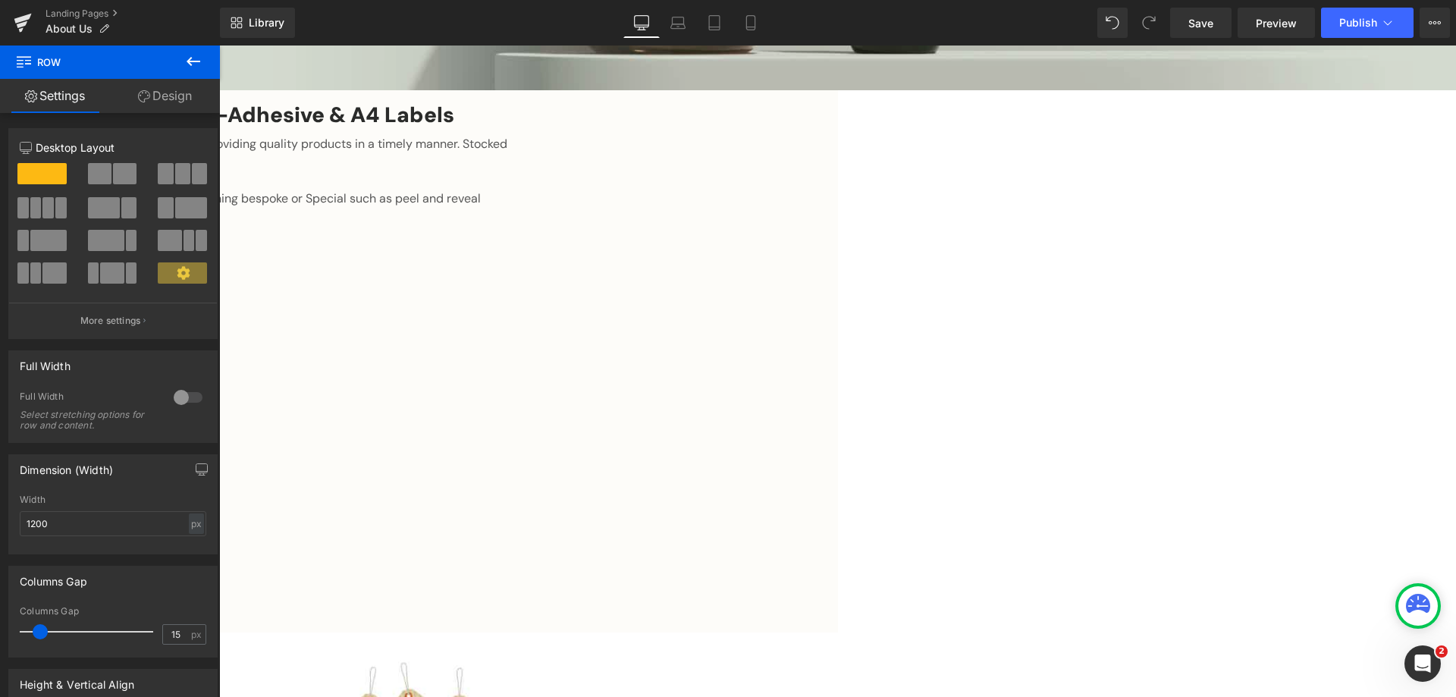
click at [296, 200] on div "We continue to be one of the UK's Leading Suppliers of Self-Adhesive & A4 Label…" at bounding box center [219, 500] width 1237 height 911
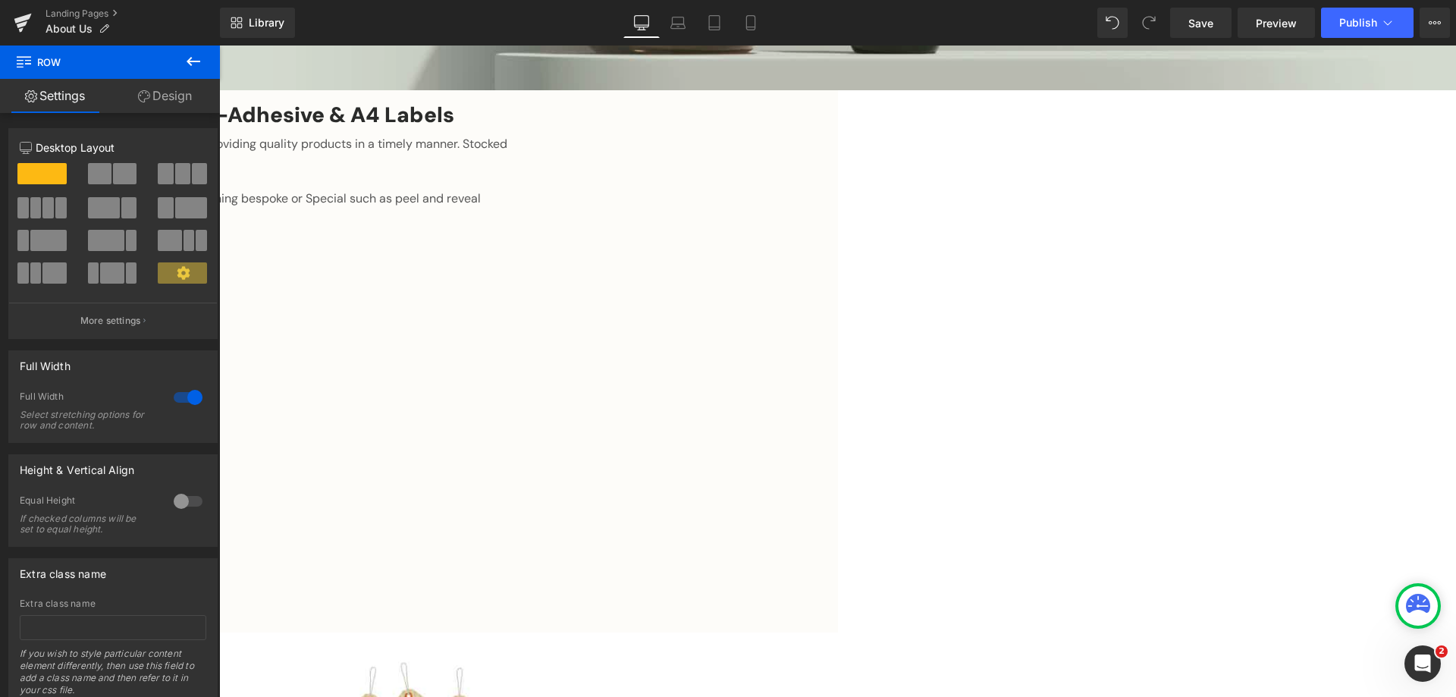
click at [219, 45] on link at bounding box center [219, 45] width 0 height 0
click at [219, 45] on icon at bounding box center [219, 45] width 0 height 0
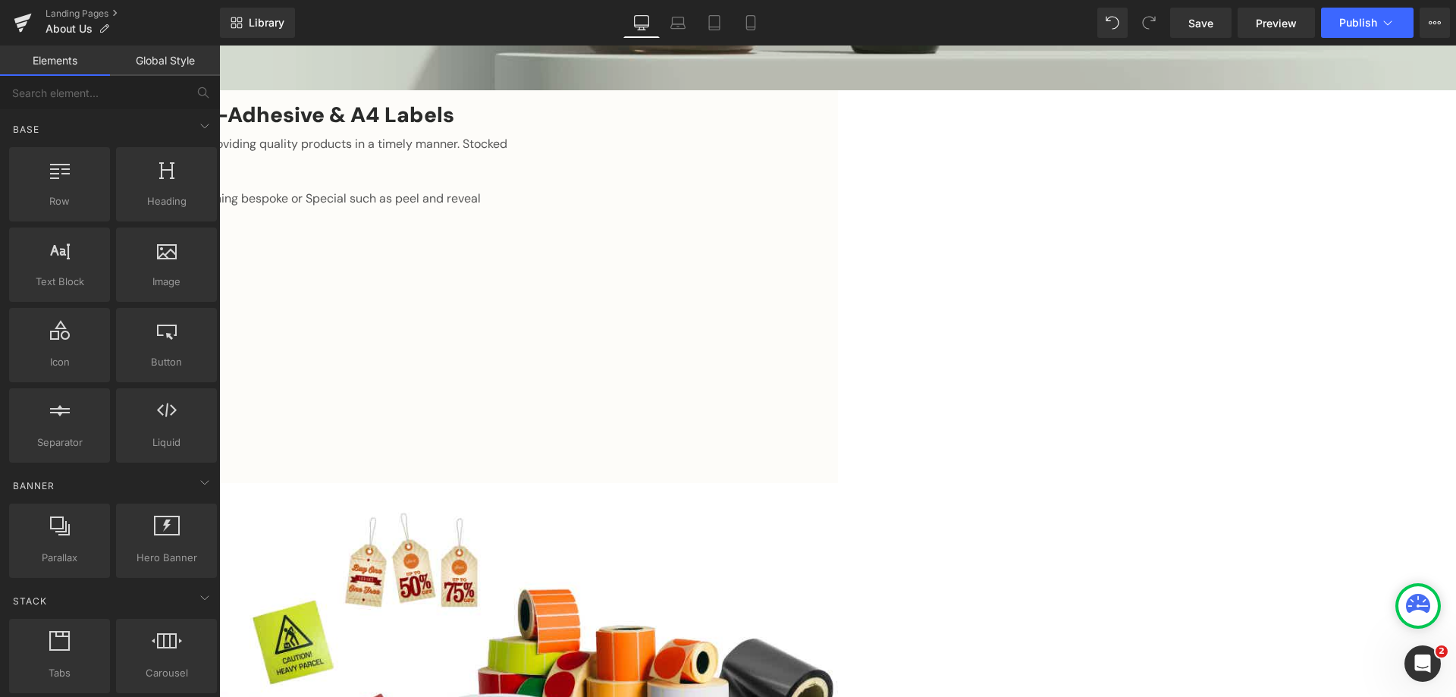
click at [219, 45] on icon at bounding box center [219, 45] width 0 height 0
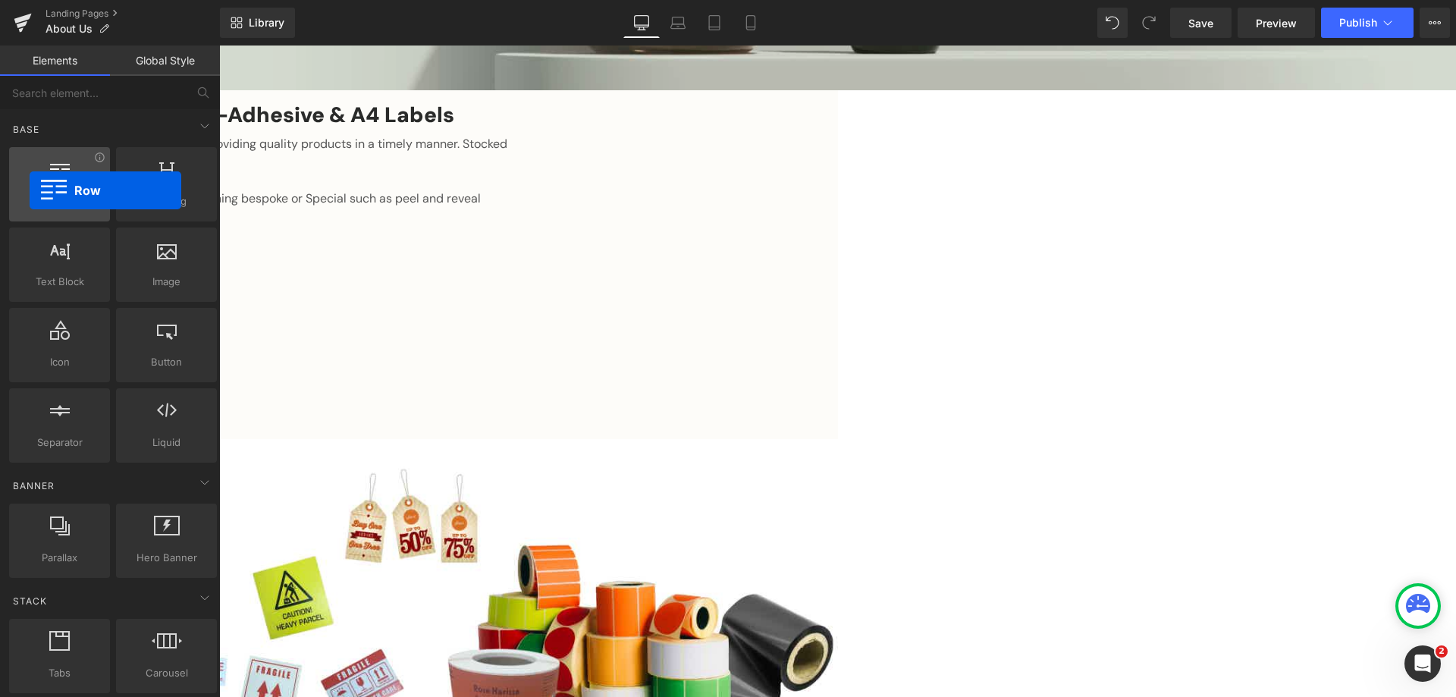
drag, startPoint x: 51, startPoint y: 197, endPoint x: 30, endPoint y: 190, distance: 22.3
click at [30, 190] on div "Row rows, columns, layouts, div" at bounding box center [59, 184] width 101 height 74
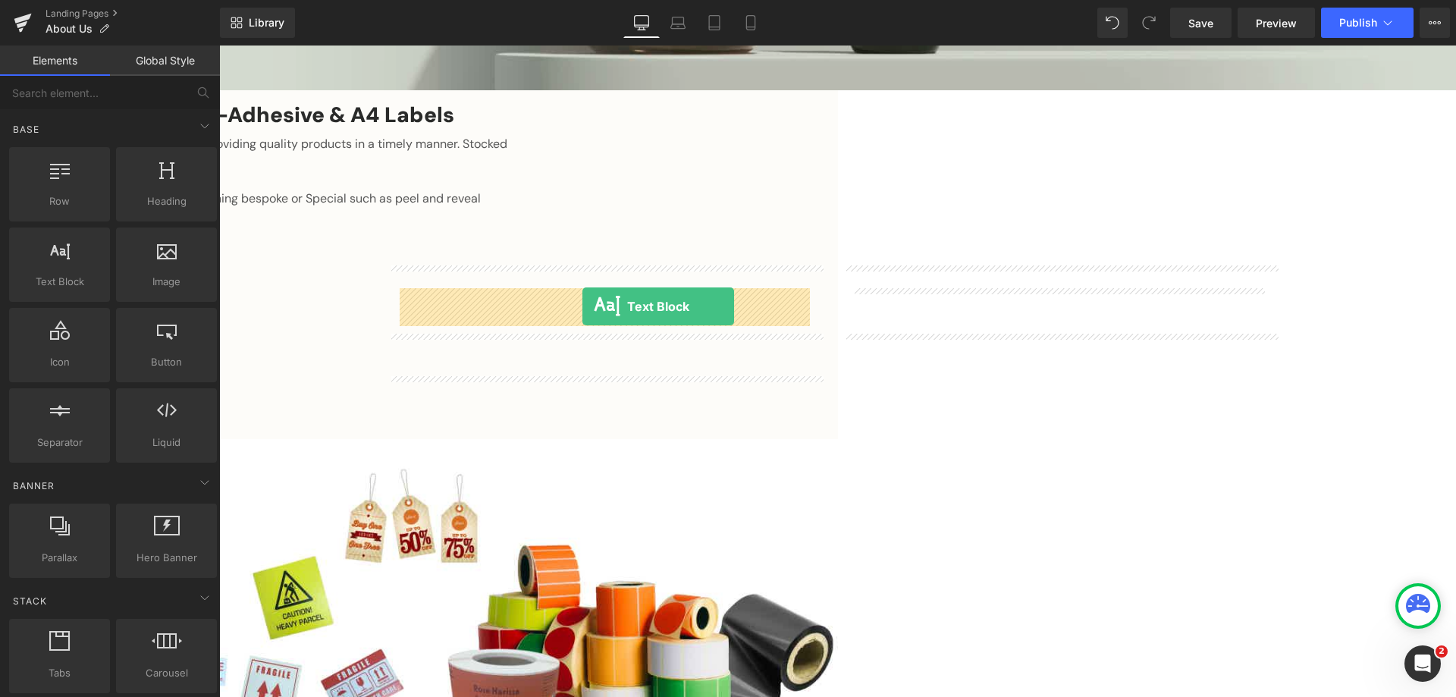
drag, startPoint x: 289, startPoint y: 309, endPoint x: 582, endPoint y: 306, distance: 292.7
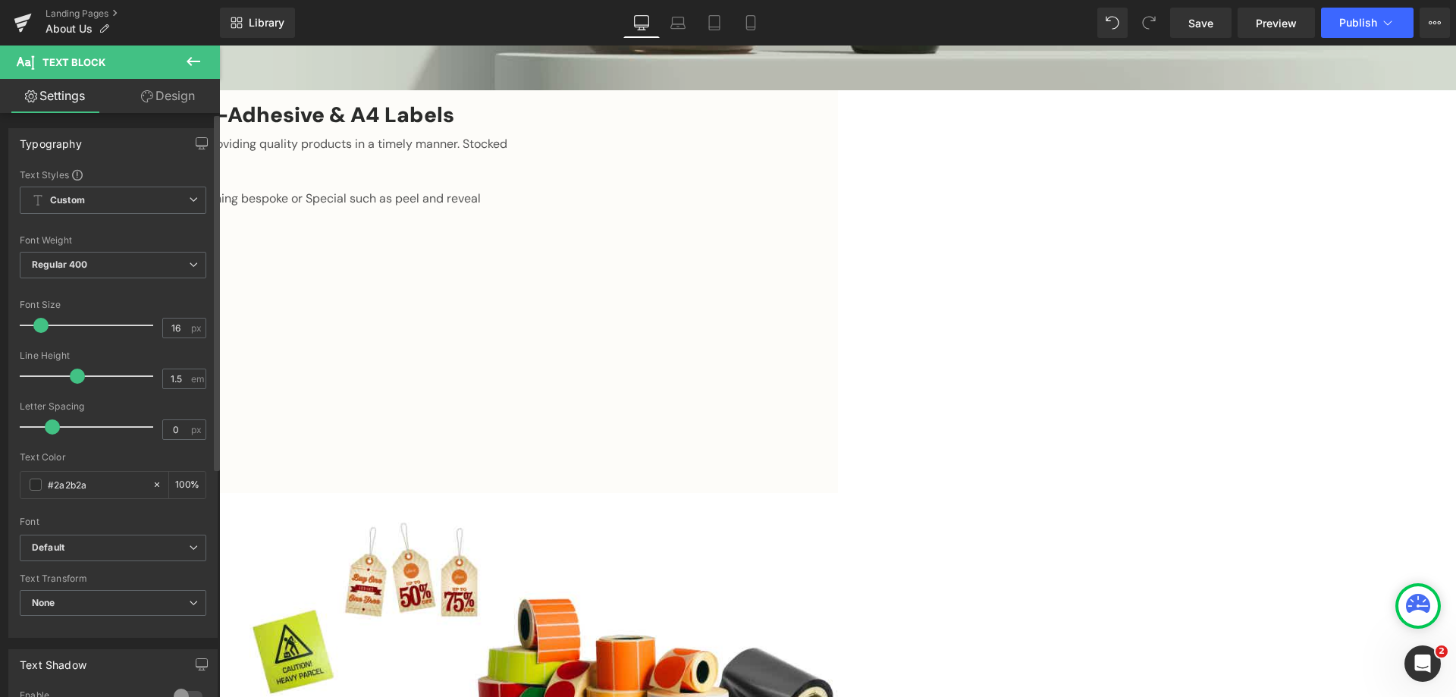
drag, startPoint x: 114, startPoint y: 212, endPoint x: 74, endPoint y: 248, distance: 54.8
click at [71, 250] on div "Font Weight Regular 400 Thin 100 Semi Thin 200 Light 300 Regular 400 Medium 500…" at bounding box center [113, 265] width 187 height 61
click at [194, 61] on icon at bounding box center [194, 61] width 14 height 9
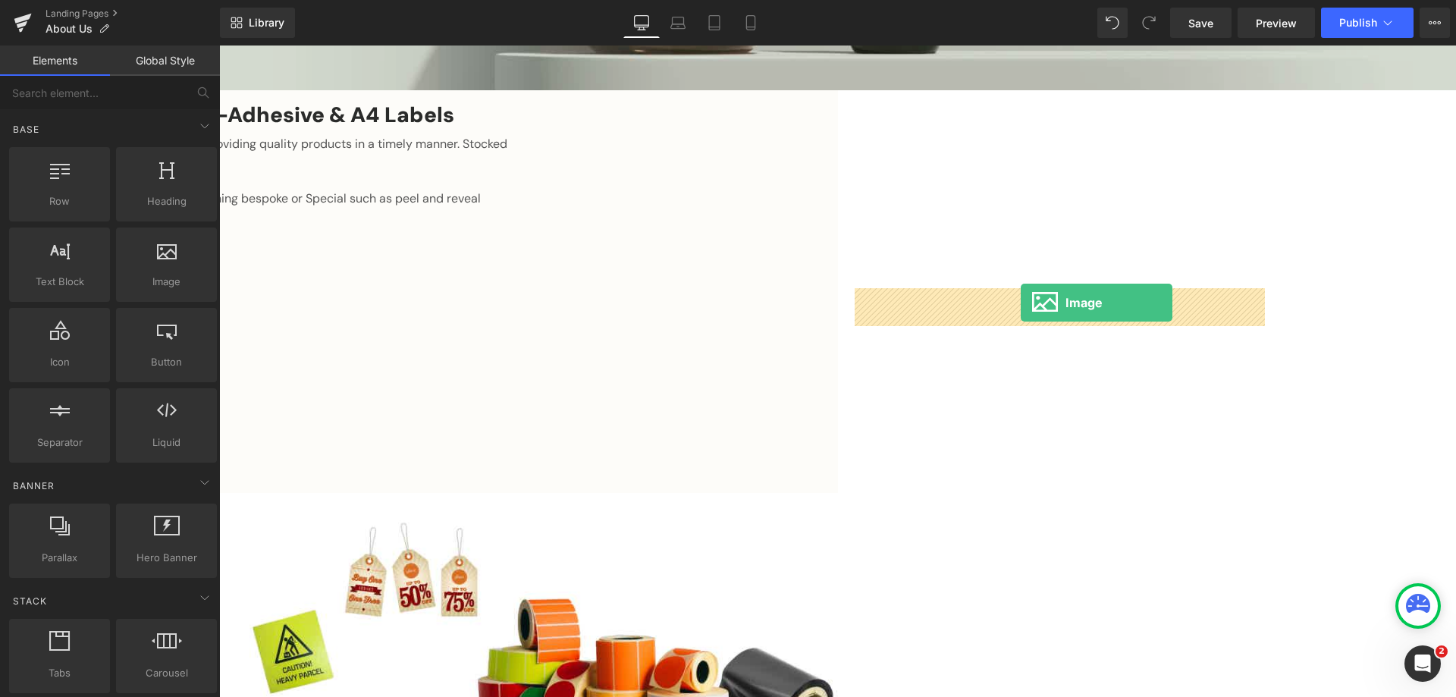
drag, startPoint x: 397, startPoint y: 306, endPoint x: 1021, endPoint y: 303, distance: 624.0
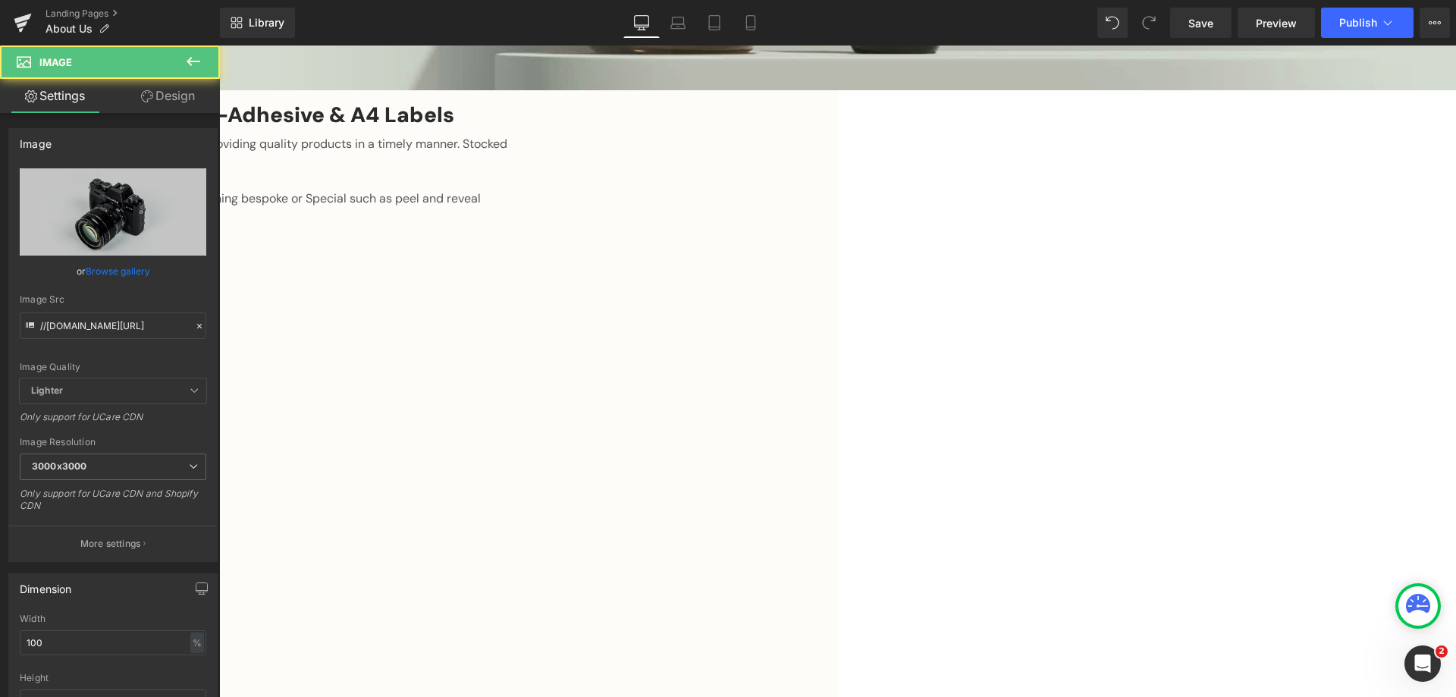
click at [219, 45] on link at bounding box center [219, 45] width 0 height 0
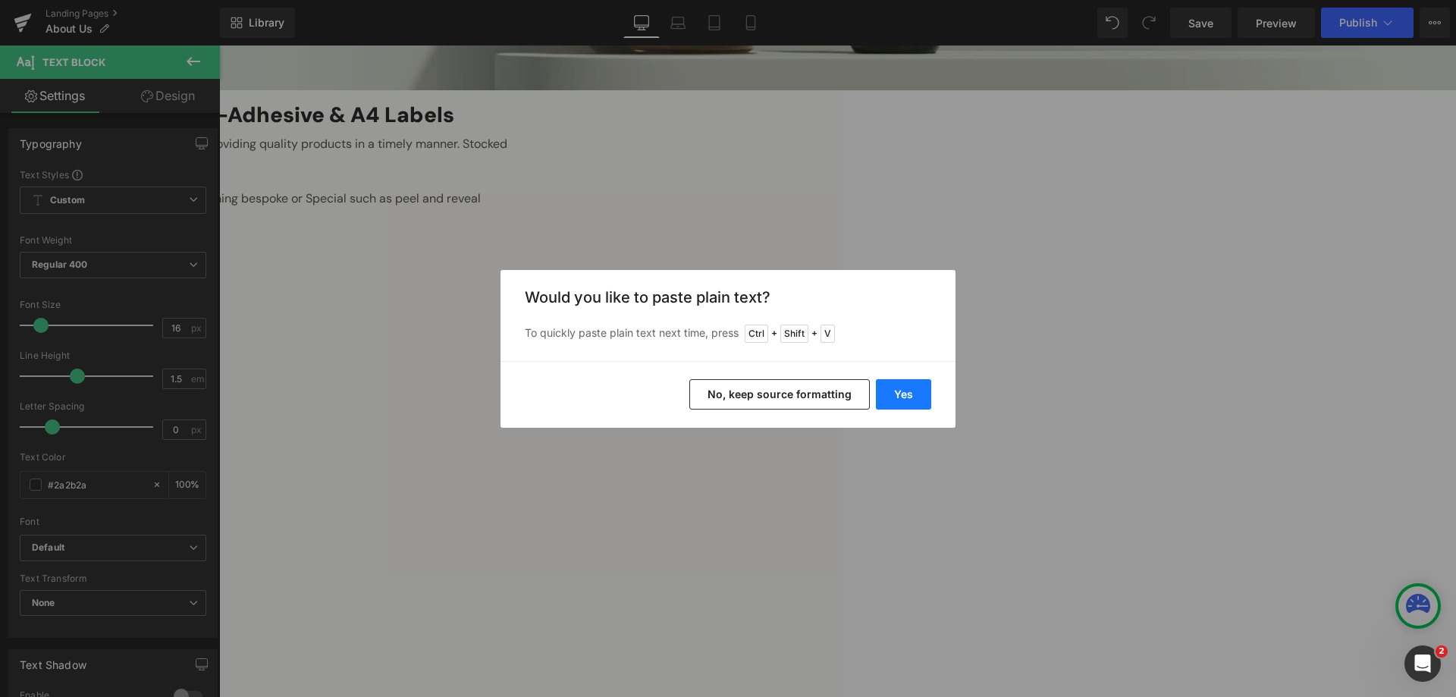
click at [895, 394] on button "Yes" at bounding box center [903, 394] width 55 height 30
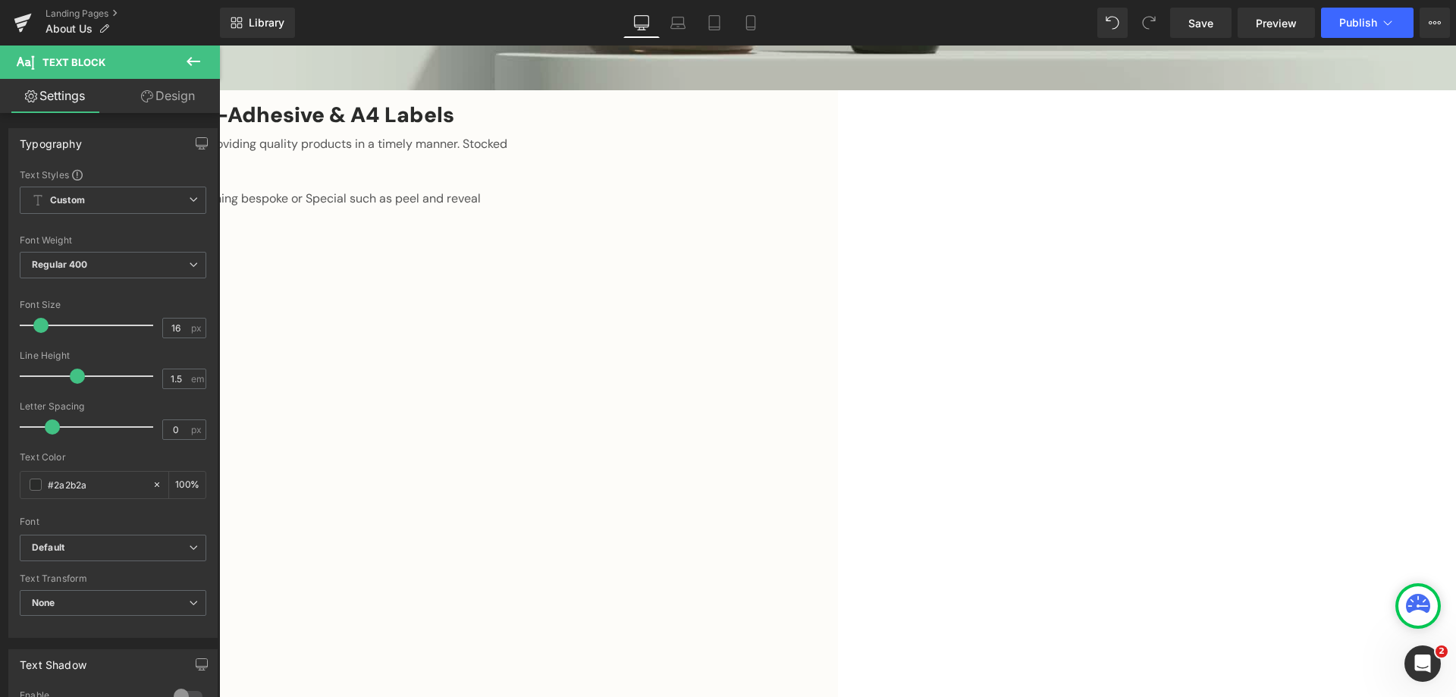
click at [219, 45] on icon at bounding box center [219, 45] width 0 height 0
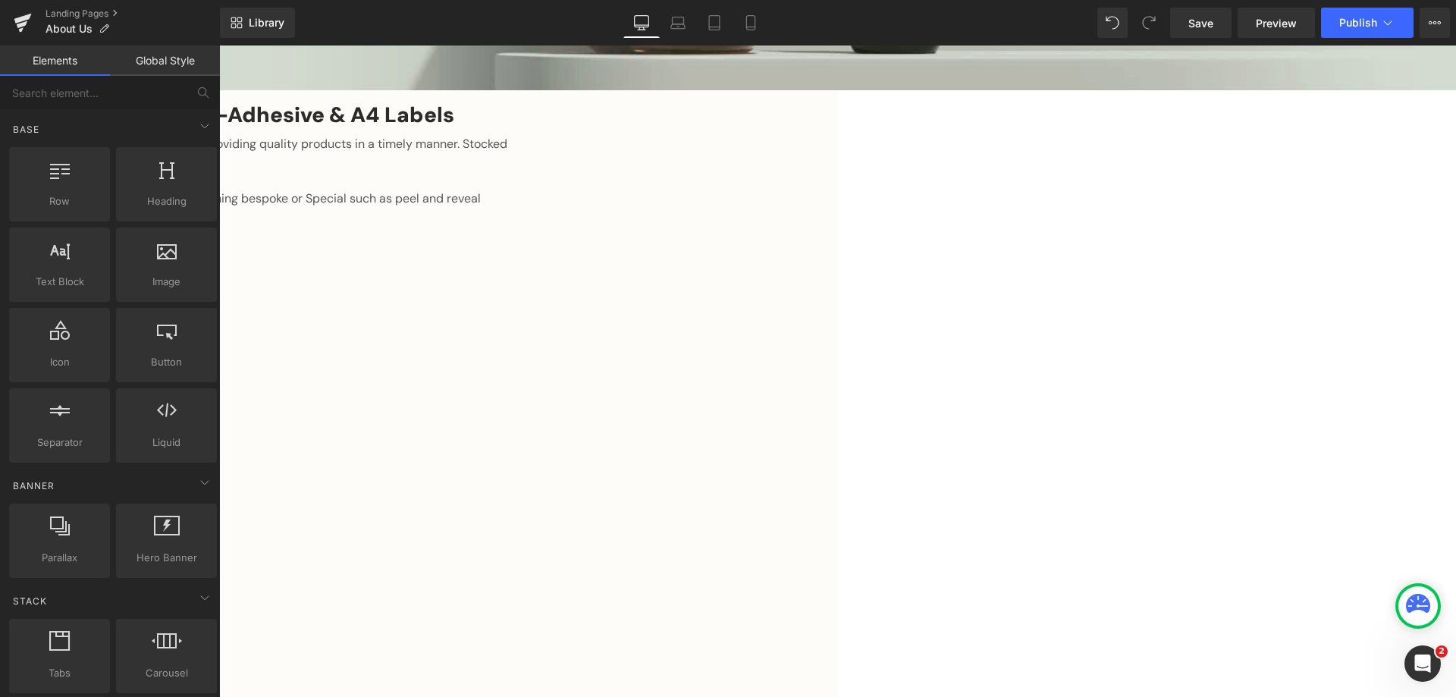
click at [219, 45] on link at bounding box center [219, 45] width 0 height 0
click at [219, 45] on icon at bounding box center [219, 45] width 0 height 0
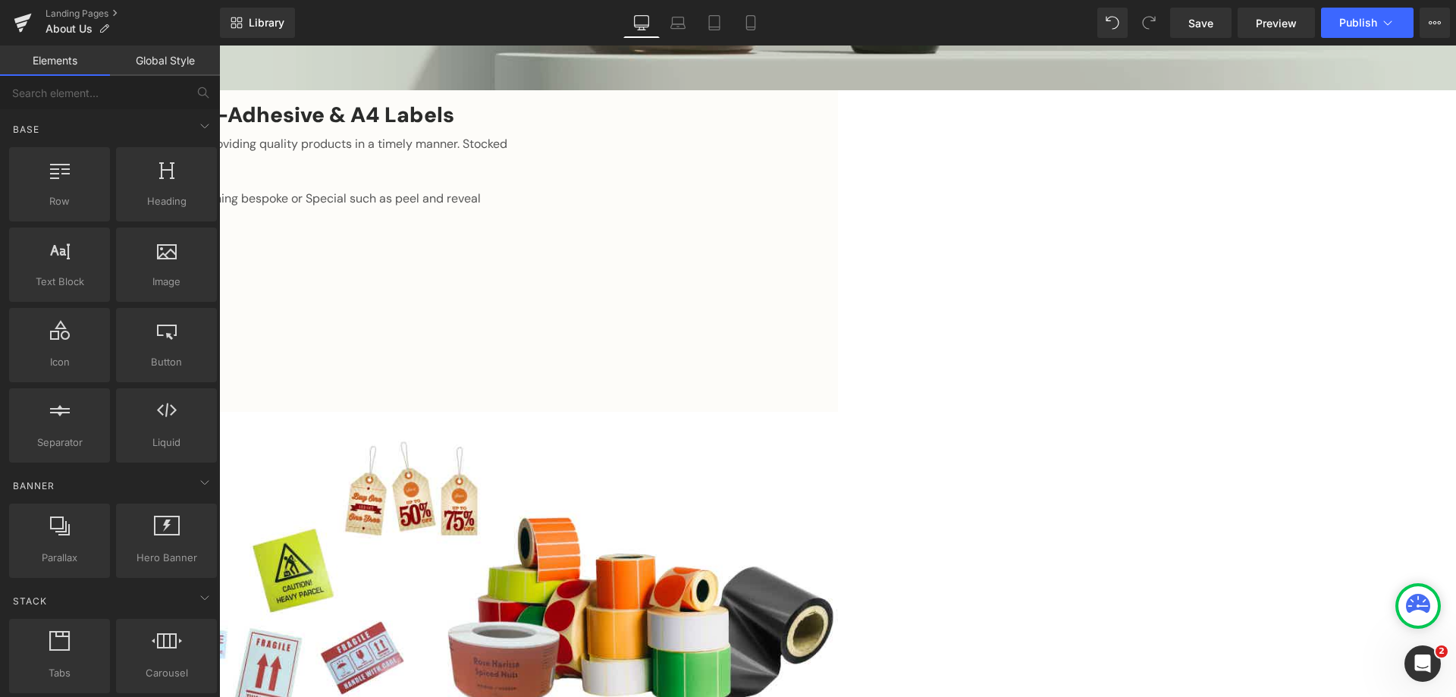
click at [219, 45] on icon at bounding box center [219, 45] width 0 height 0
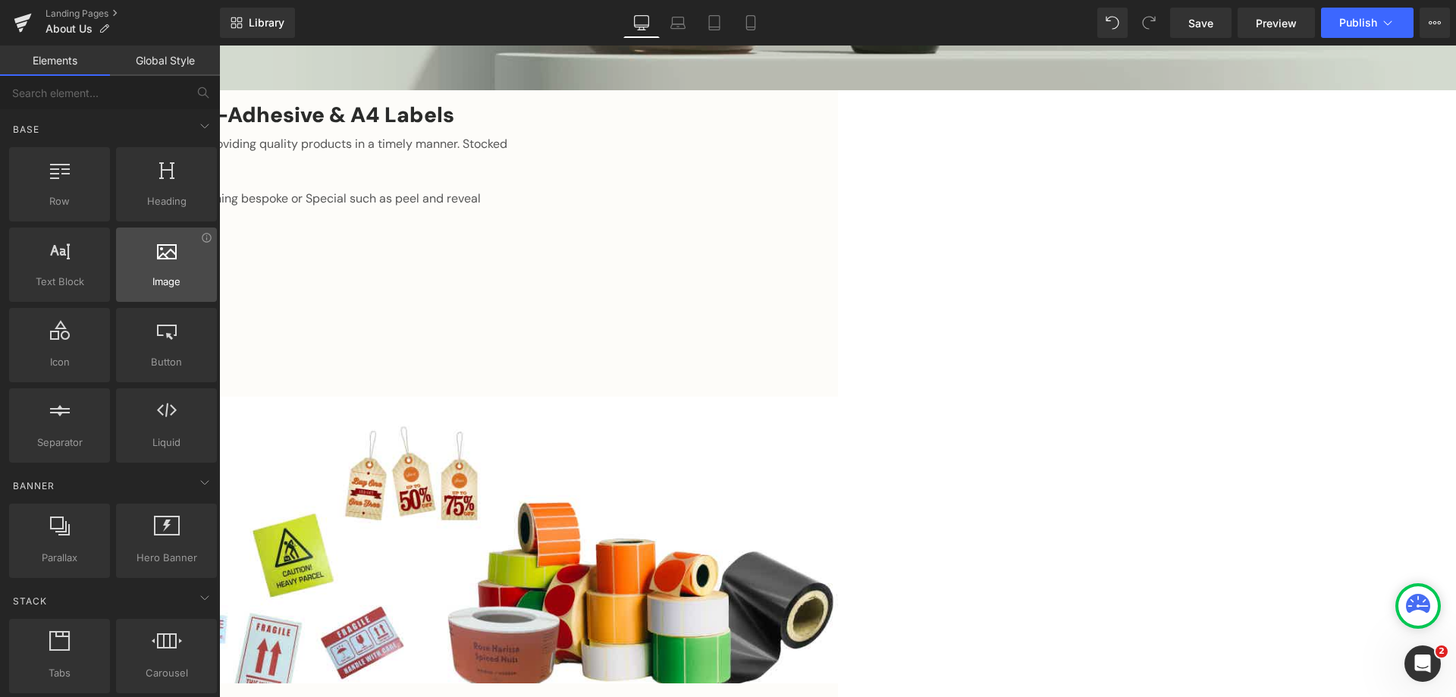
click at [160, 262] on div at bounding box center [167, 257] width 92 height 34
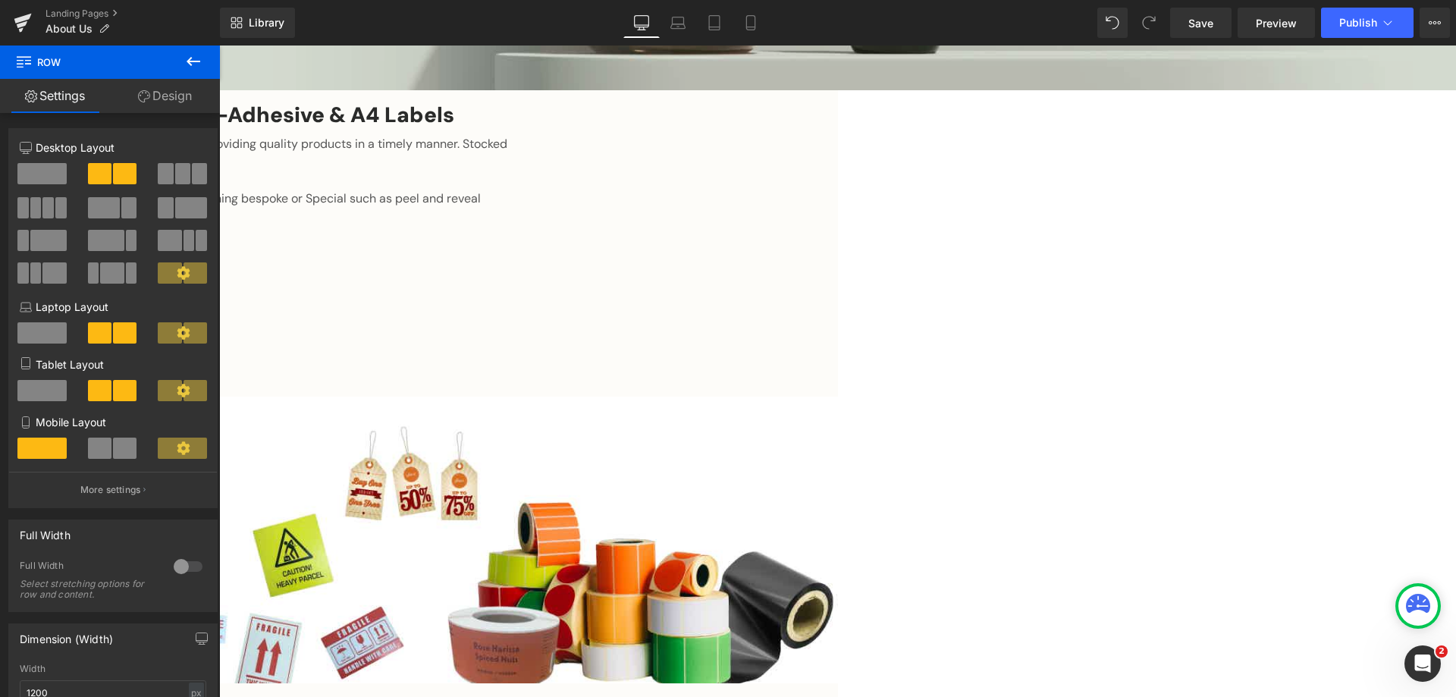
click at [219, 45] on span "Row" at bounding box center [219, 45] width 0 height 0
click at [32, 170] on span at bounding box center [41, 173] width 49 height 21
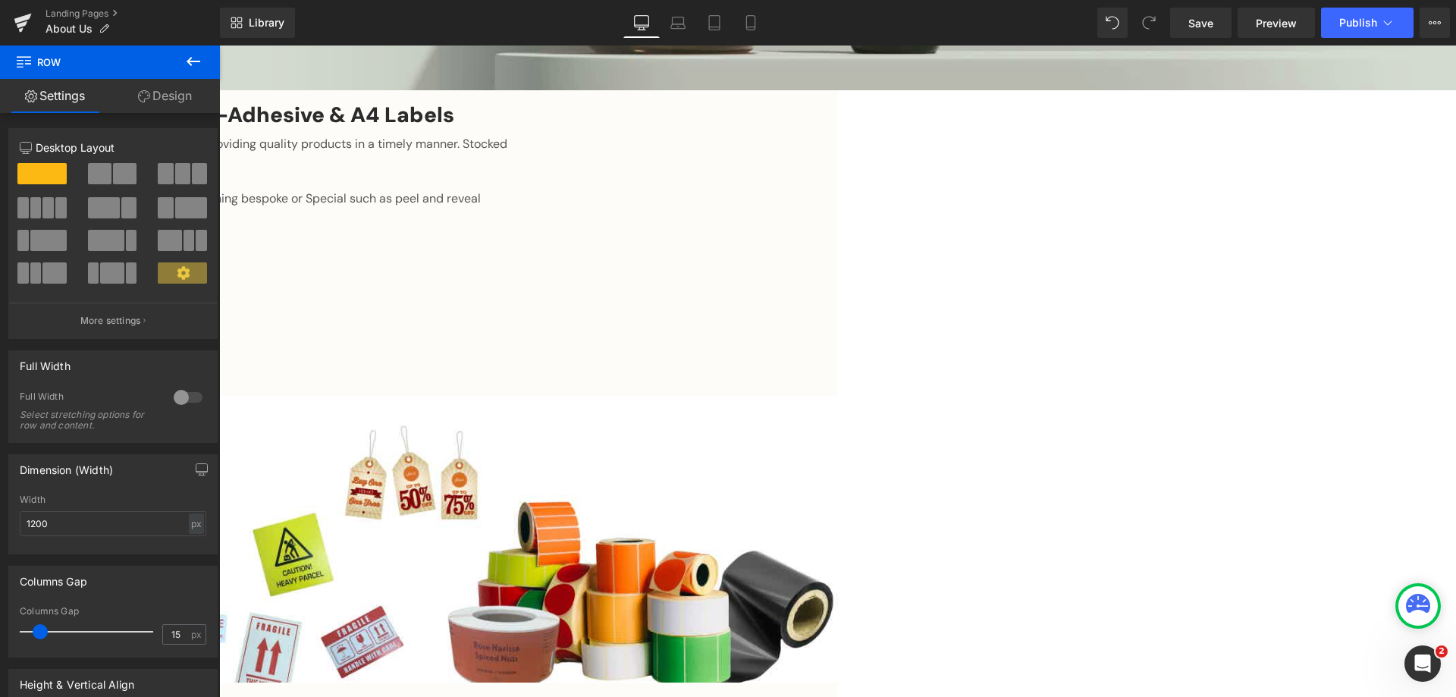
click at [193, 56] on icon at bounding box center [193, 61] width 18 height 18
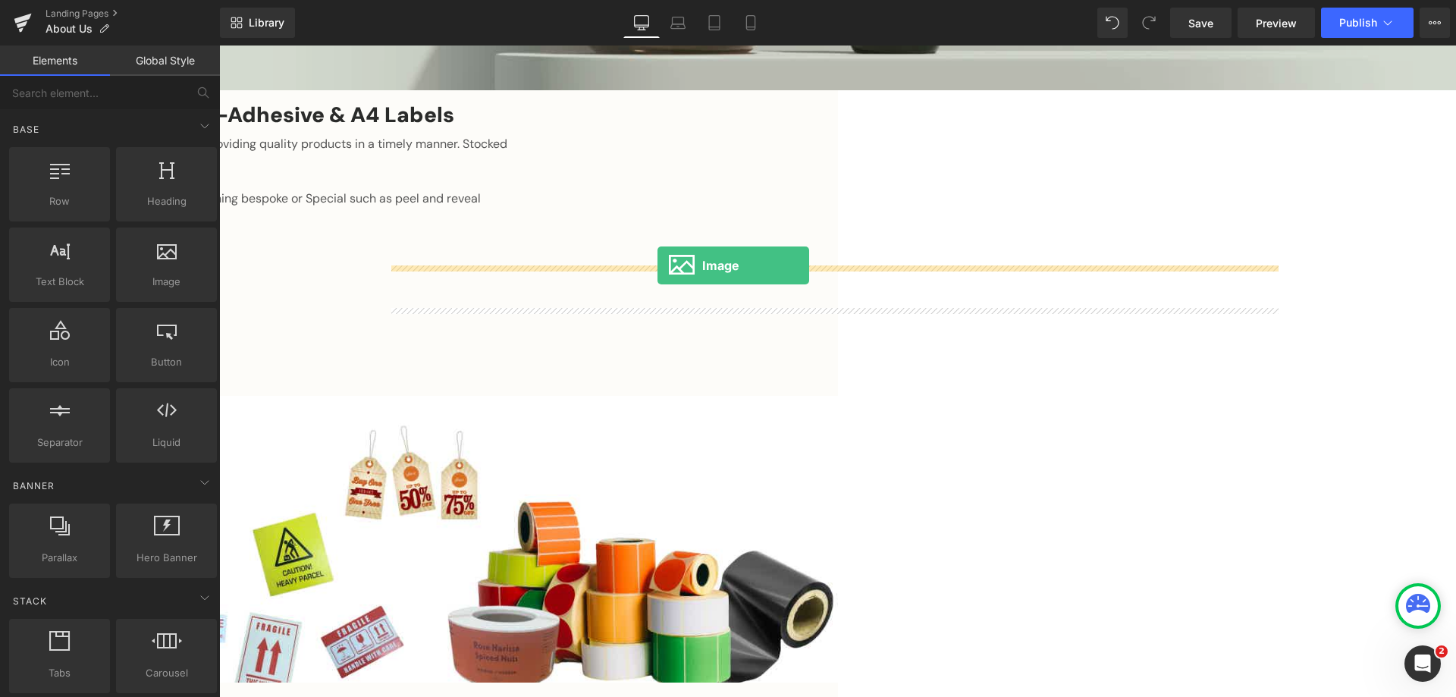
drag, startPoint x: 374, startPoint y: 297, endPoint x: 657, endPoint y: 265, distance: 285.4
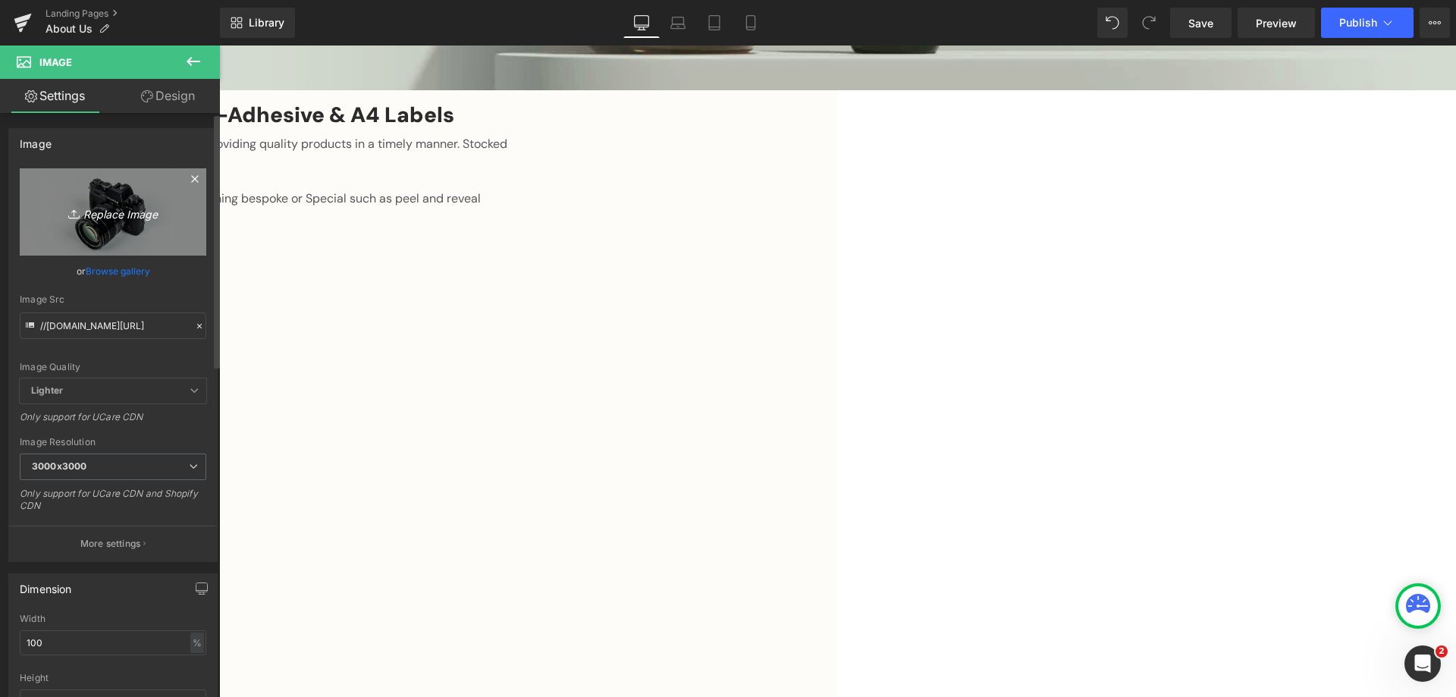
click at [113, 215] on icon "Replace Image" at bounding box center [112, 211] width 121 height 19
type input "C:\fakepath\our story at Go2products.png"
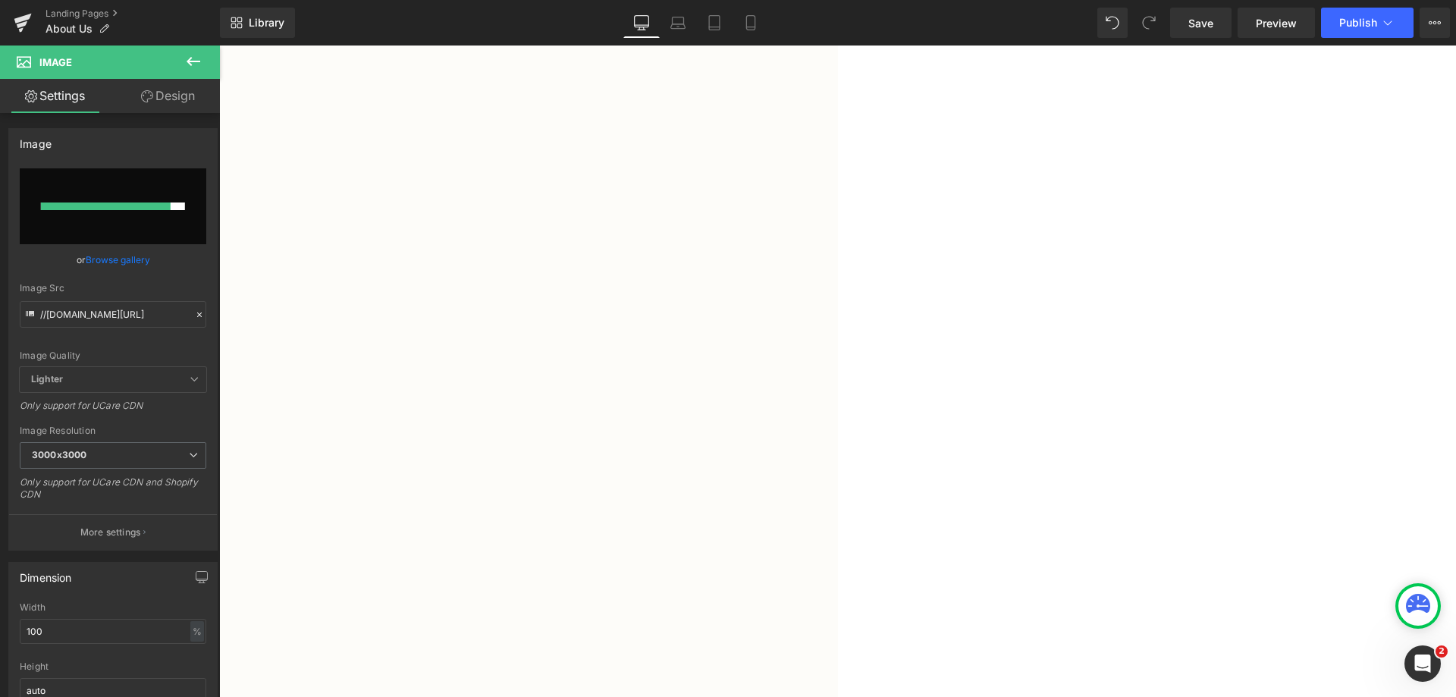
scroll to position [531, 0]
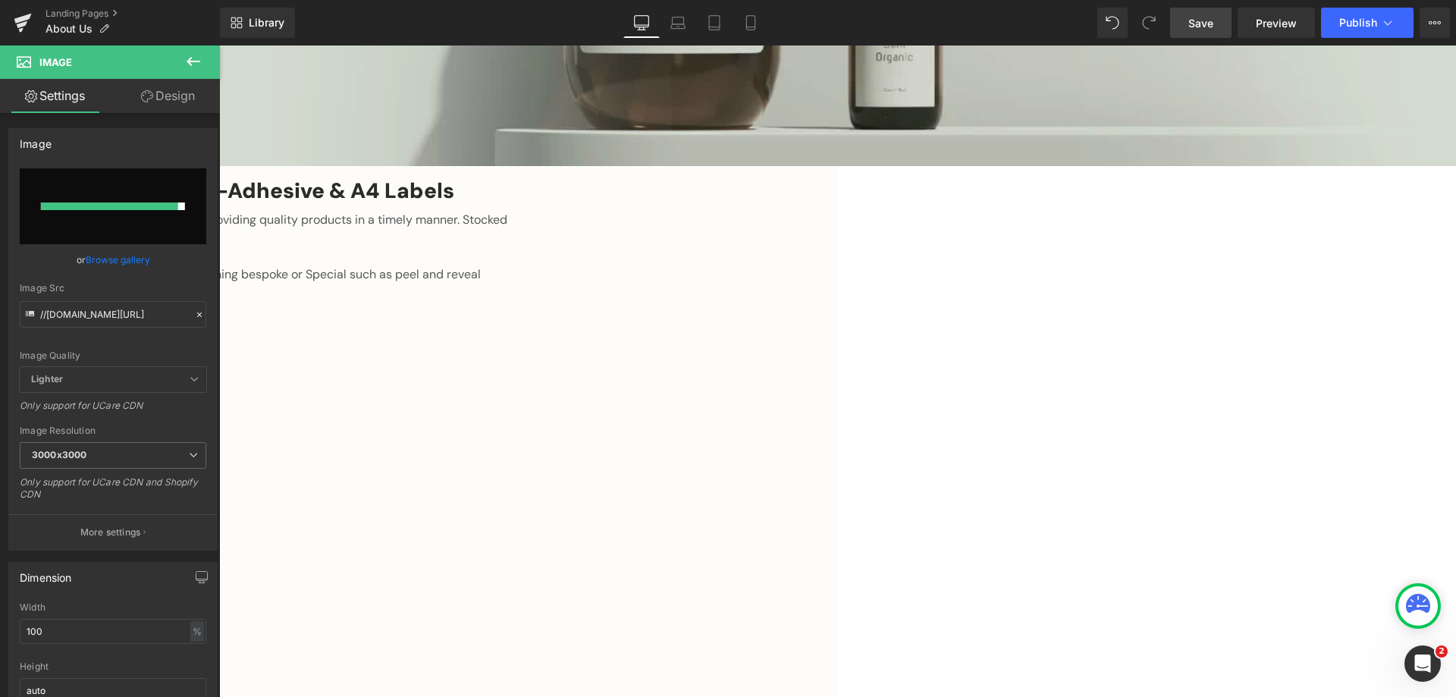
drag, startPoint x: 1203, startPoint y: 34, endPoint x: 745, endPoint y: 36, distance: 458.7
click at [1203, 34] on link "Save" at bounding box center [1200, 23] width 61 height 30
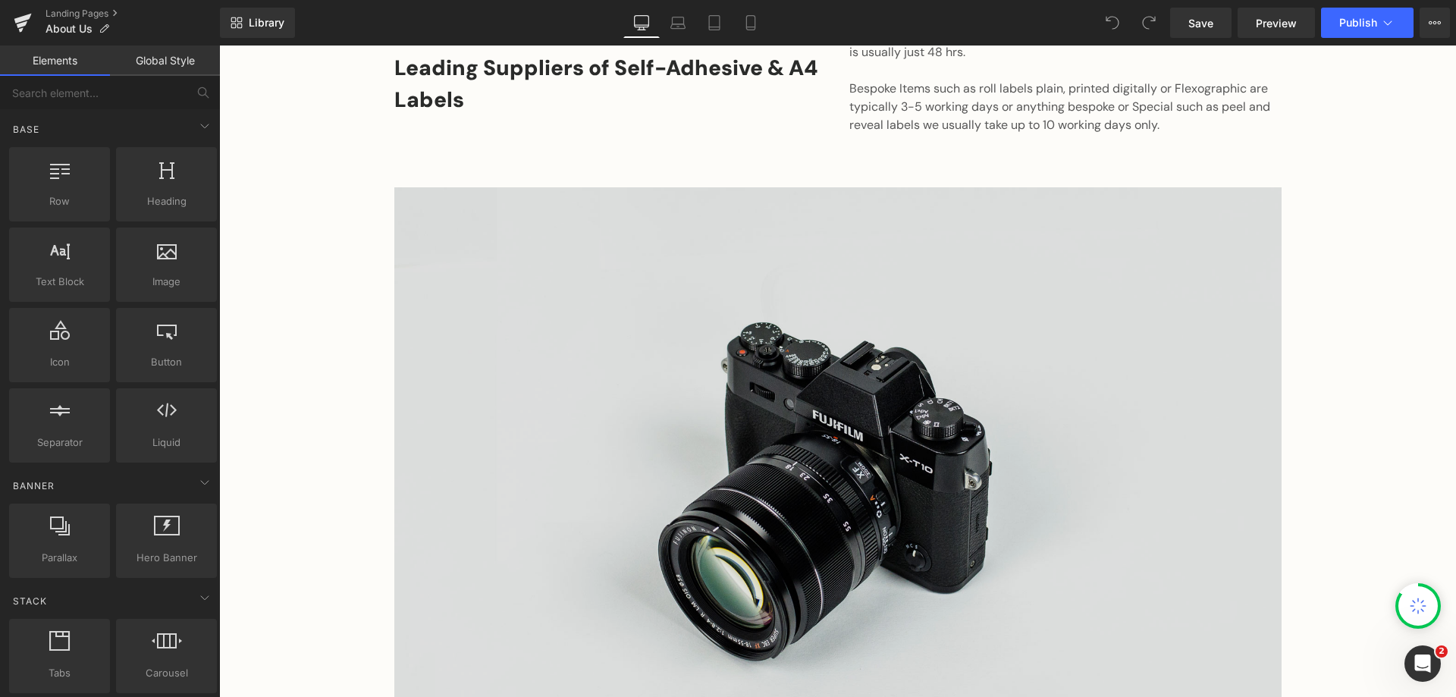
scroll to position [758, 0]
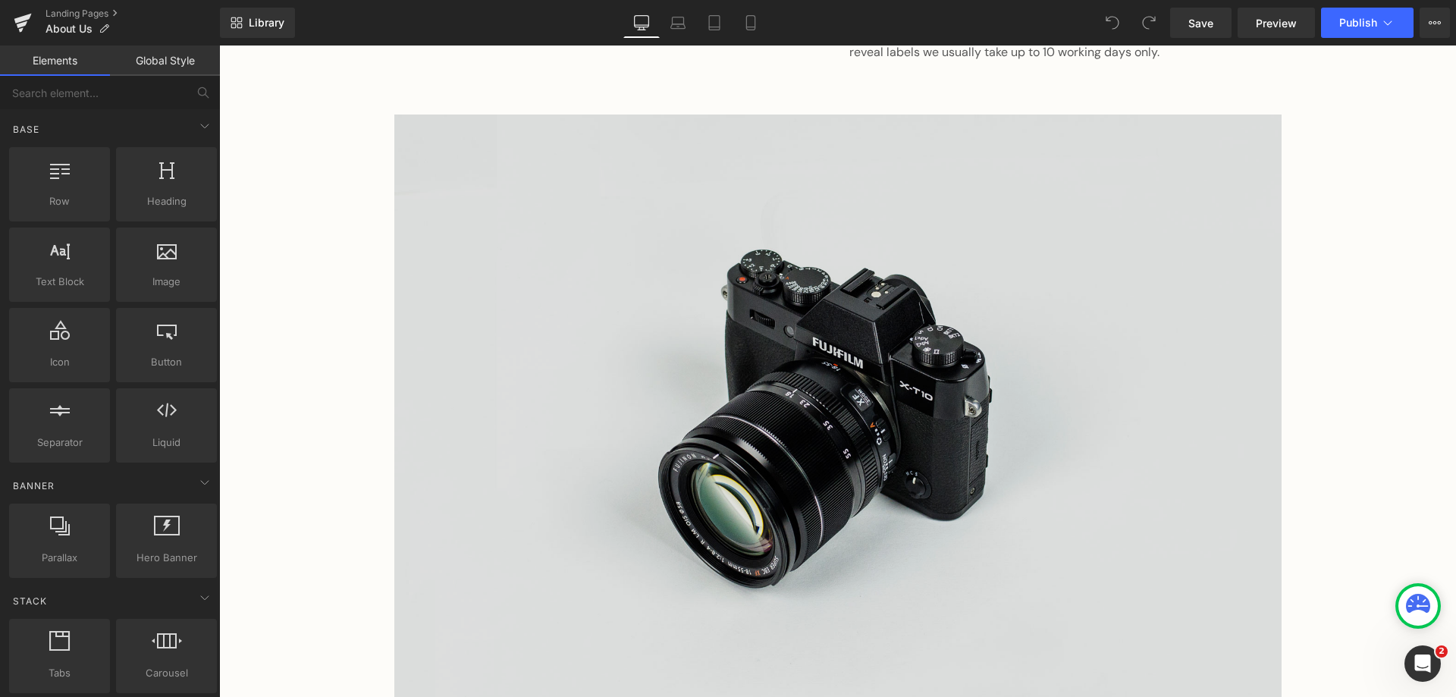
click at [795, 421] on img at bounding box center [837, 408] width 887 height 588
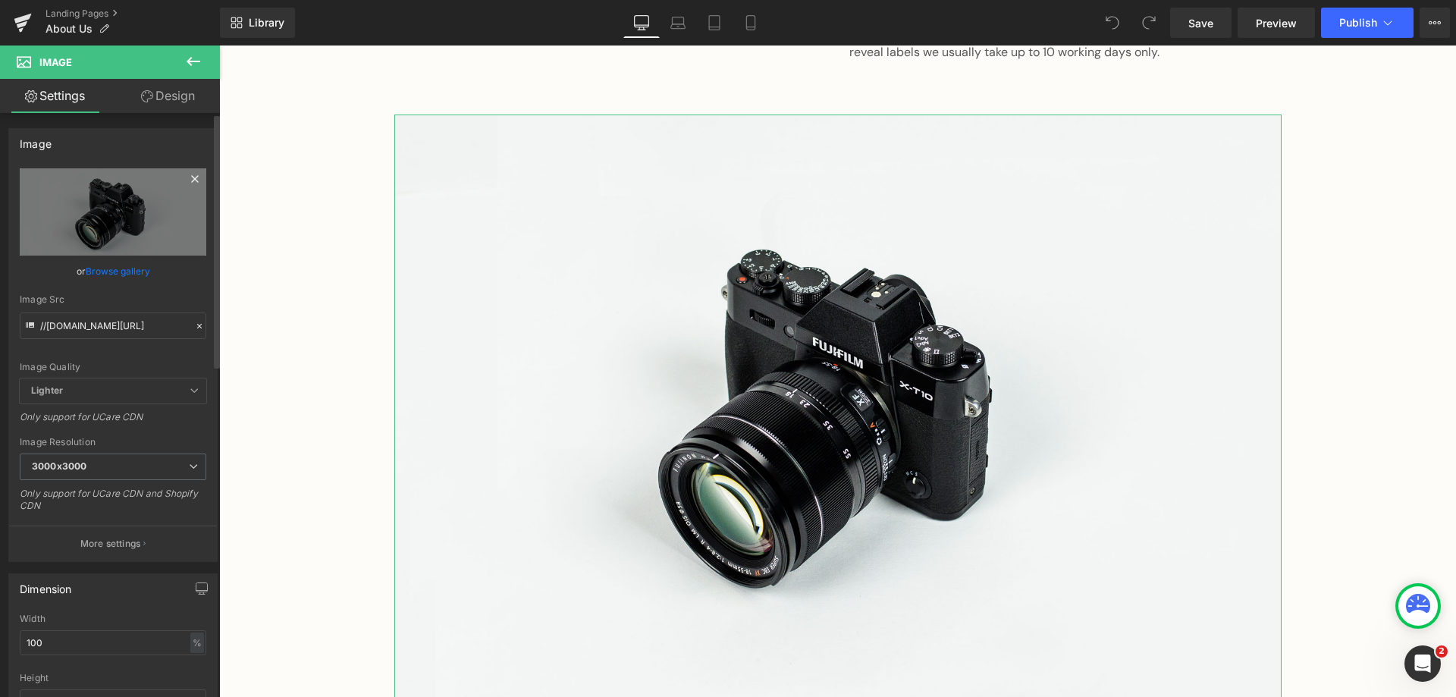
click at [189, 177] on icon at bounding box center [195, 179] width 18 height 18
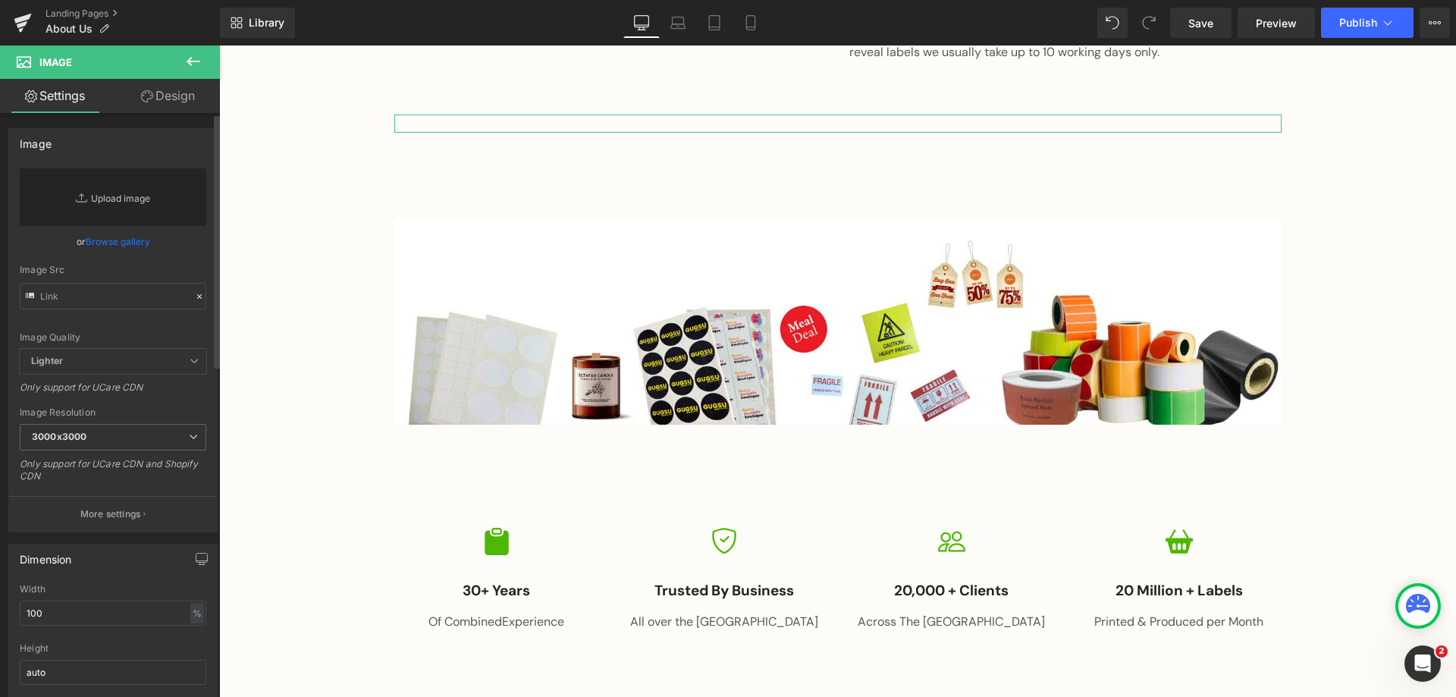
click at [116, 197] on link "Replace Image" at bounding box center [113, 197] width 187 height 58
click at [86, 296] on input "text" at bounding box center [113, 296] width 187 height 27
paste input "https://cdn.shopify.com/s/files/1/0487/6392/8742/files/our_story_at_Go2products…"
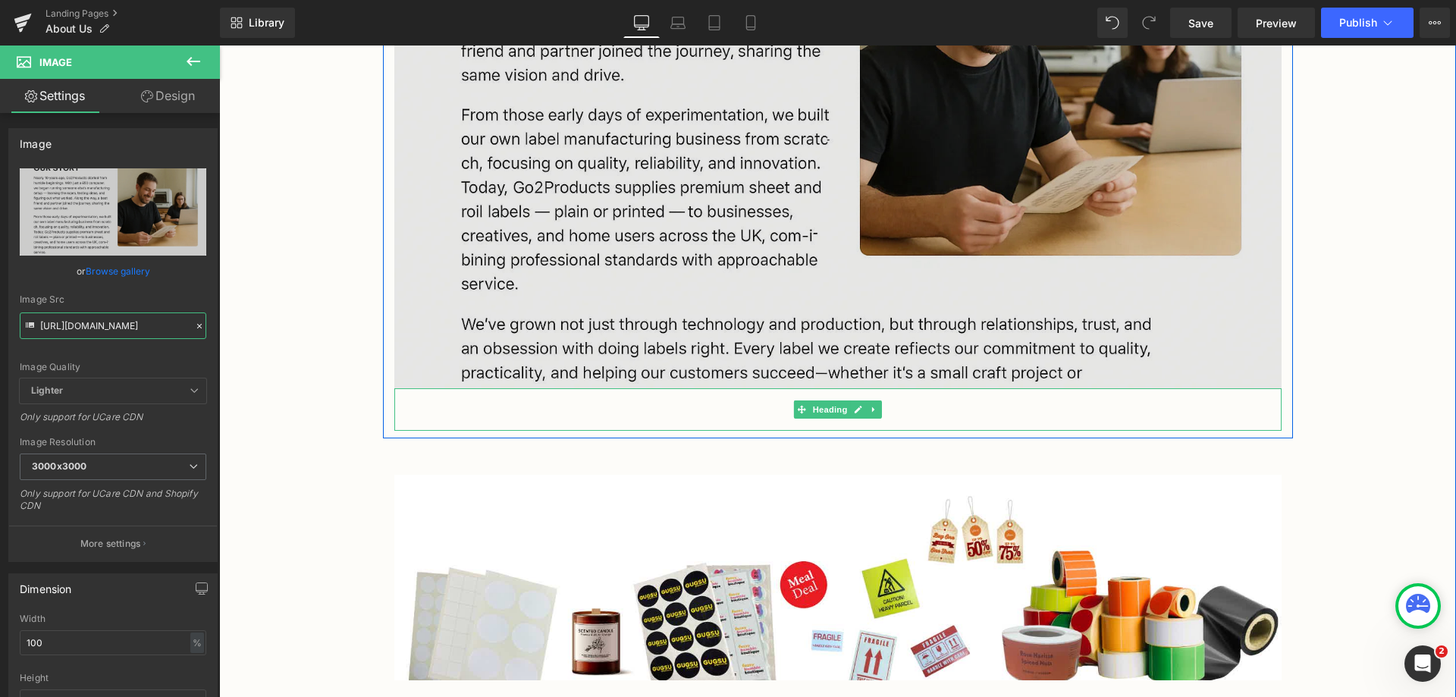
scroll to position [910, 0]
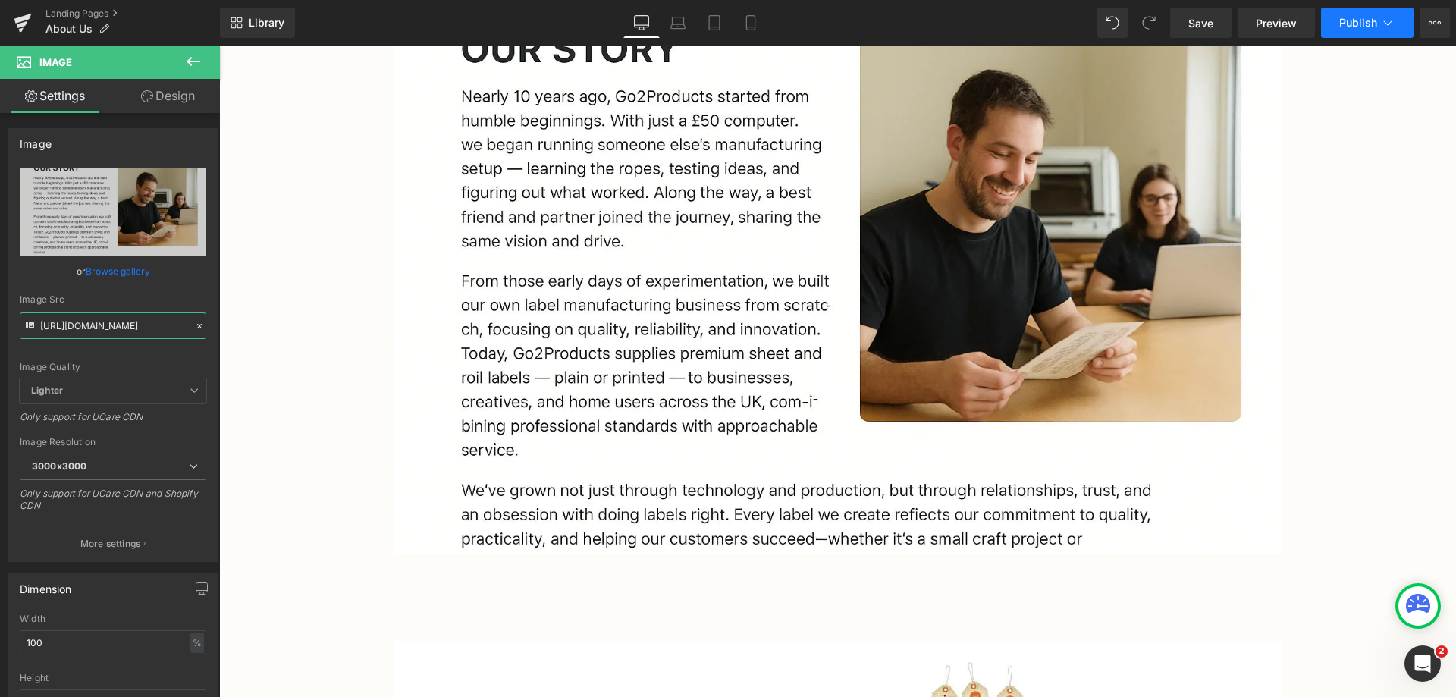
type input "https://cdn.shopify.com/s/files/1/0487/6392/8742/files/our_story_at_Go2products…"
click at [1348, 27] on span "Publish" at bounding box center [1358, 23] width 38 height 12
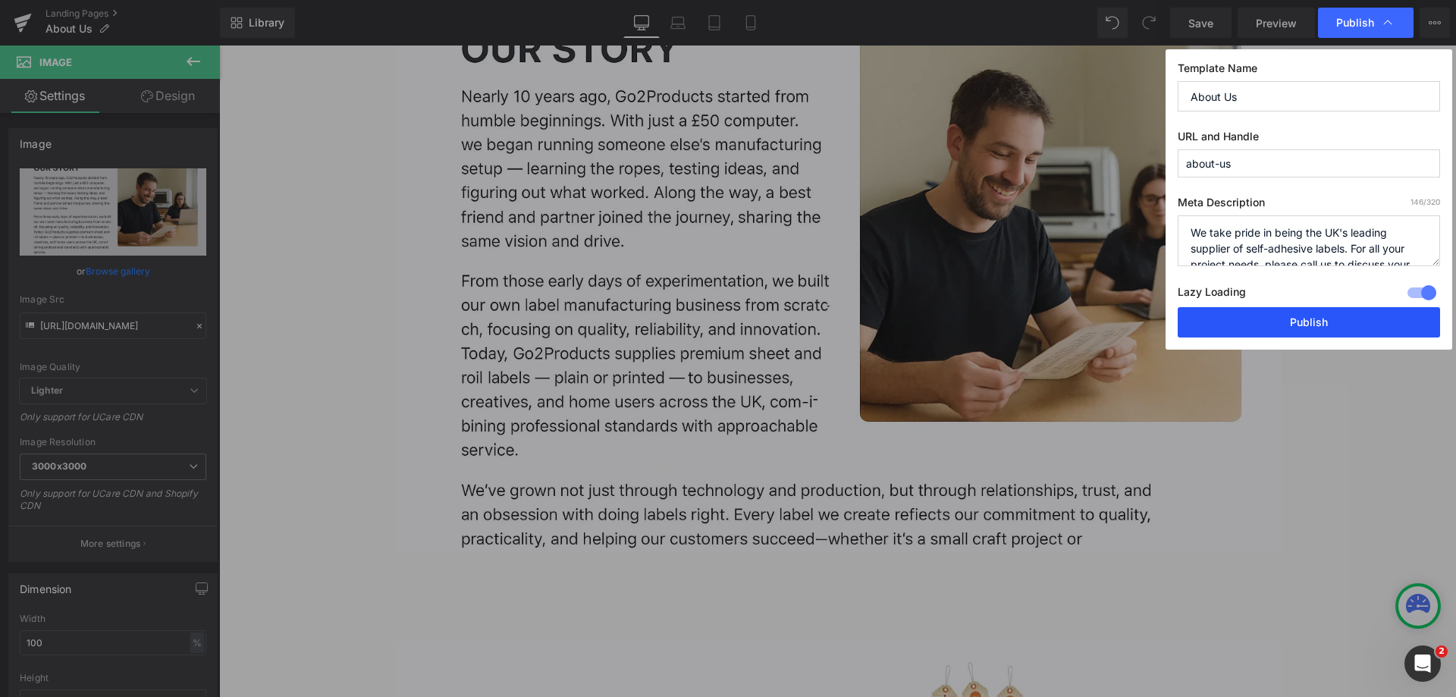
drag, startPoint x: 1314, startPoint y: 321, endPoint x: 641, endPoint y: 52, distance: 724.4
click at [1314, 321] on button "Publish" at bounding box center [1309, 322] width 262 height 30
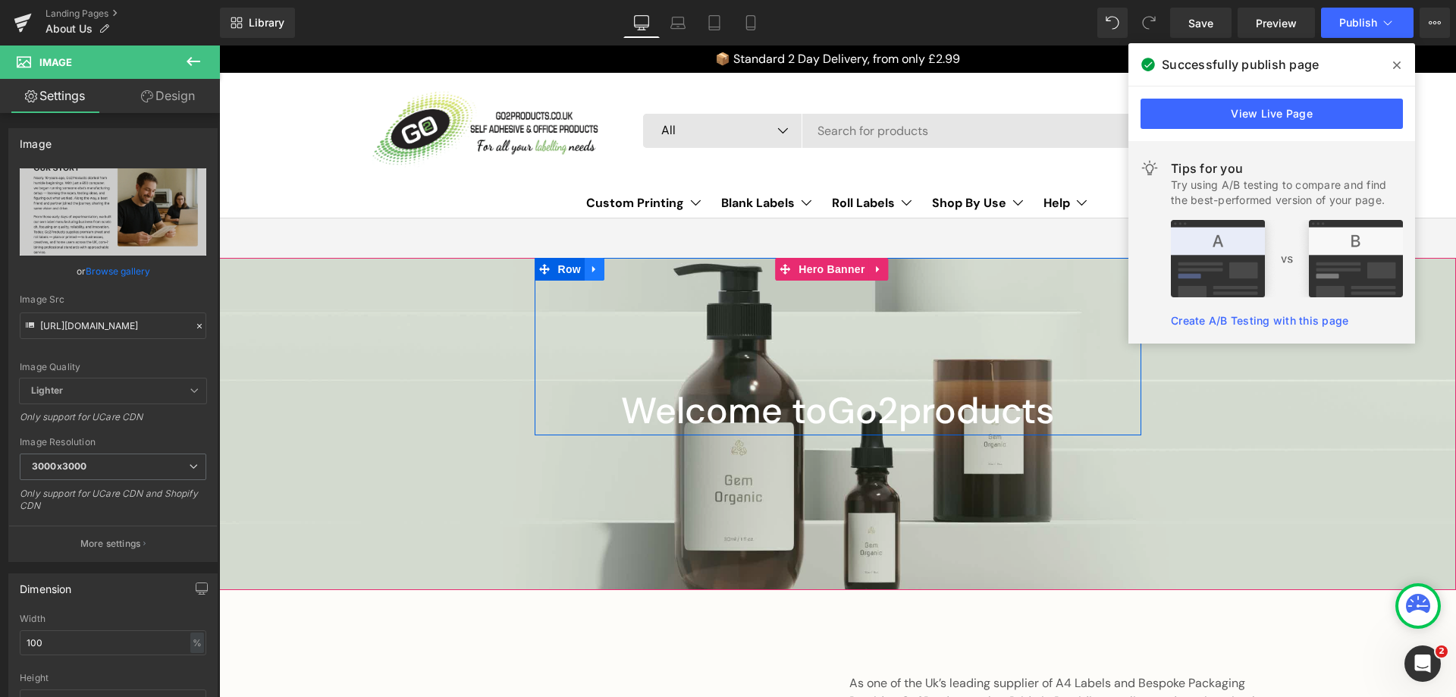
click at [592, 270] on icon at bounding box center [593, 269] width 3 height 7
click at [624, 271] on link at bounding box center [634, 269] width 20 height 23
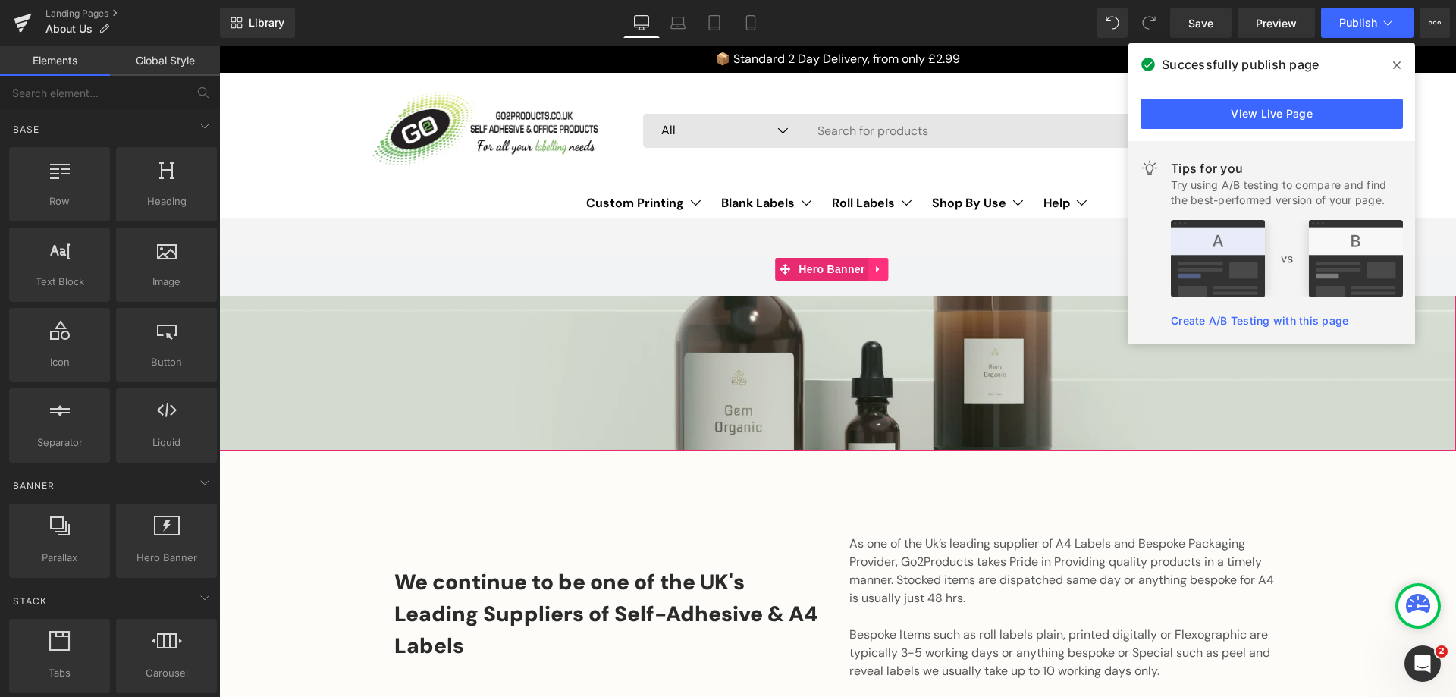
click at [873, 266] on icon at bounding box center [878, 269] width 11 height 11
click at [884, 273] on icon at bounding box center [888, 269] width 11 height 11
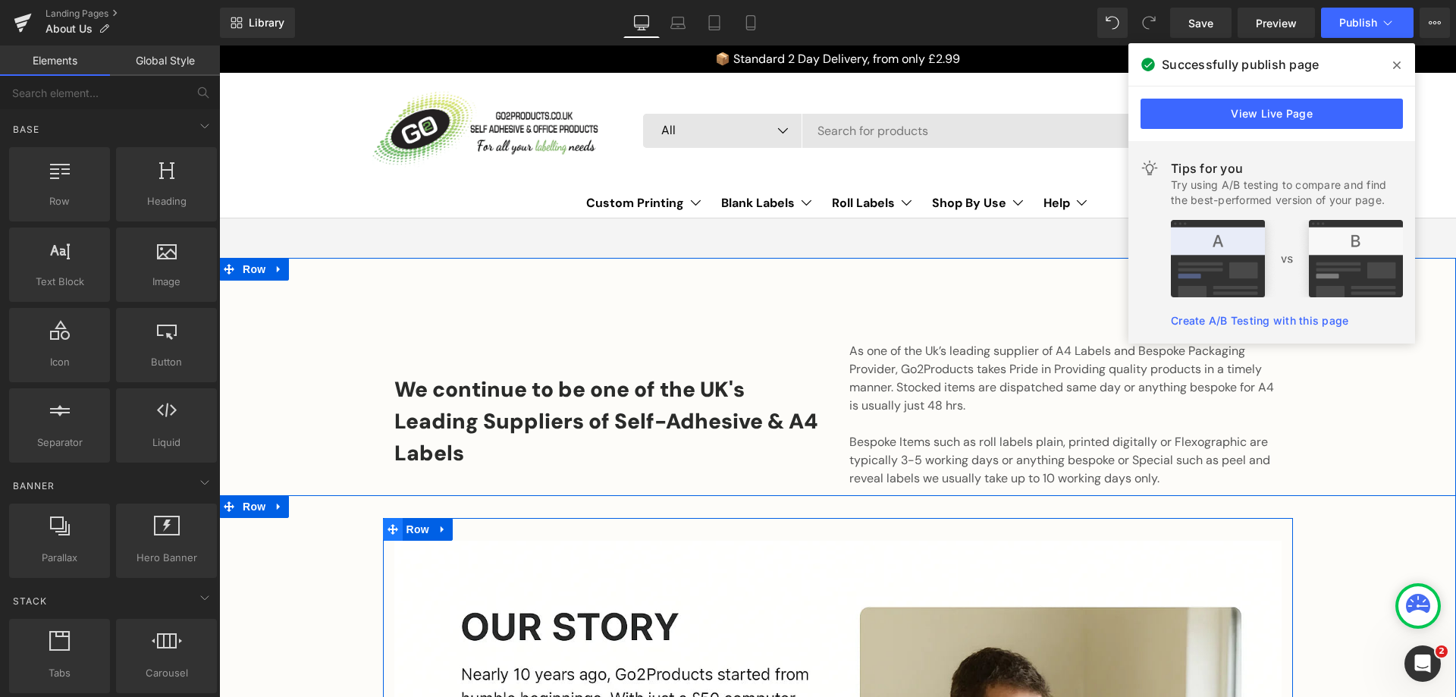
click at [387, 532] on icon at bounding box center [392, 529] width 11 height 11
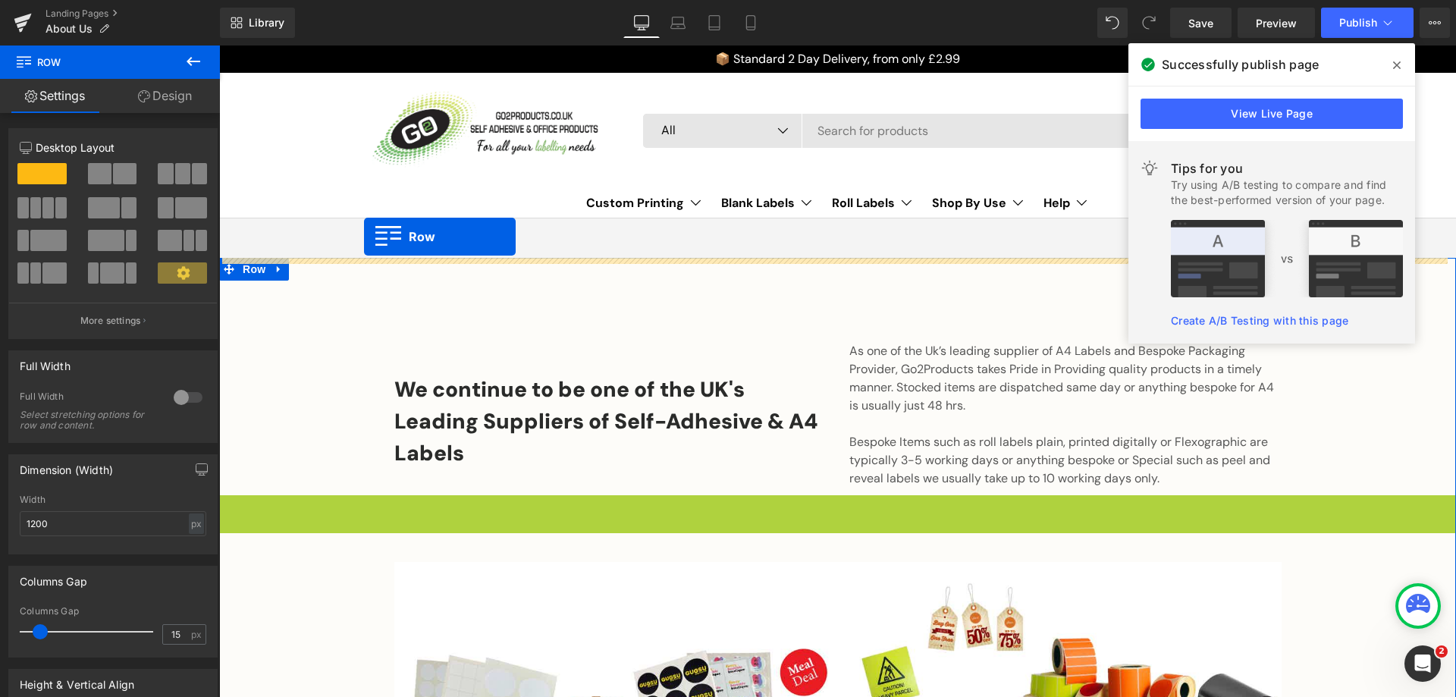
drag, startPoint x: 231, startPoint y: 284, endPoint x: 364, endPoint y: 237, distance: 141.7
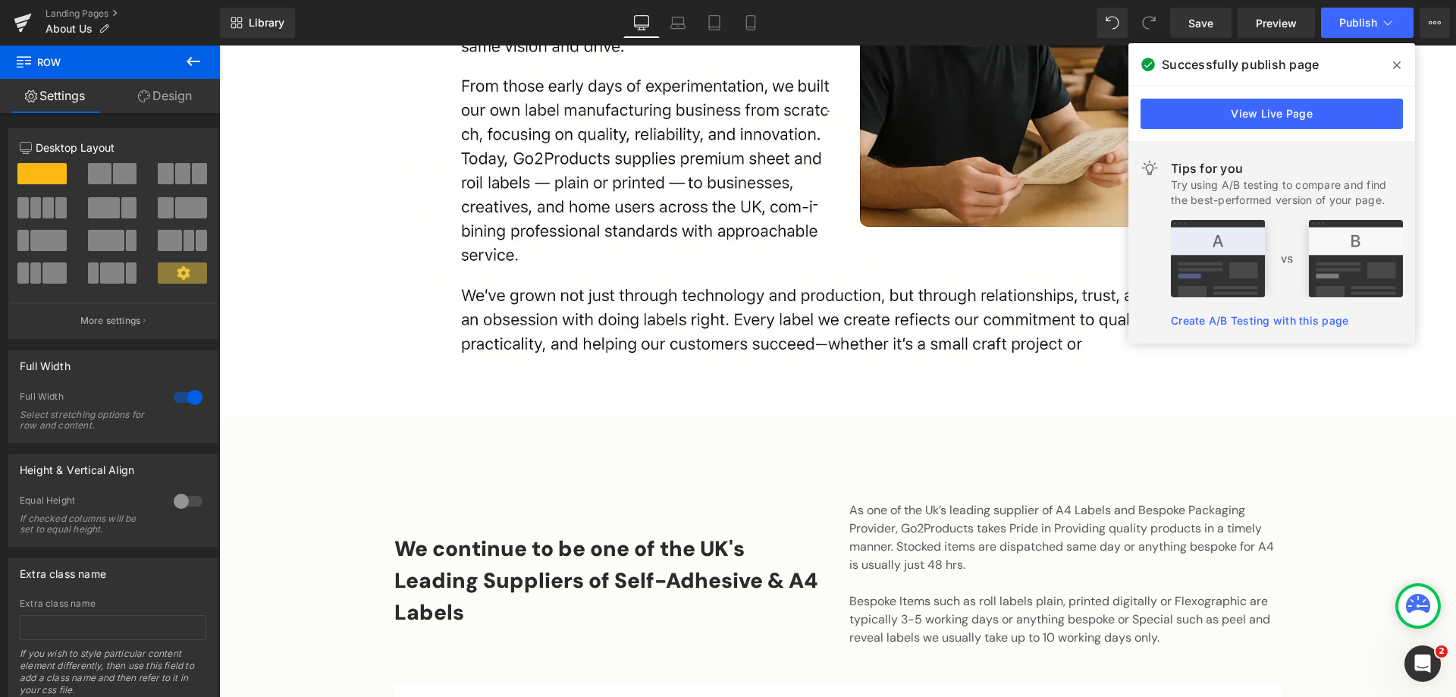
scroll to position [455, 0]
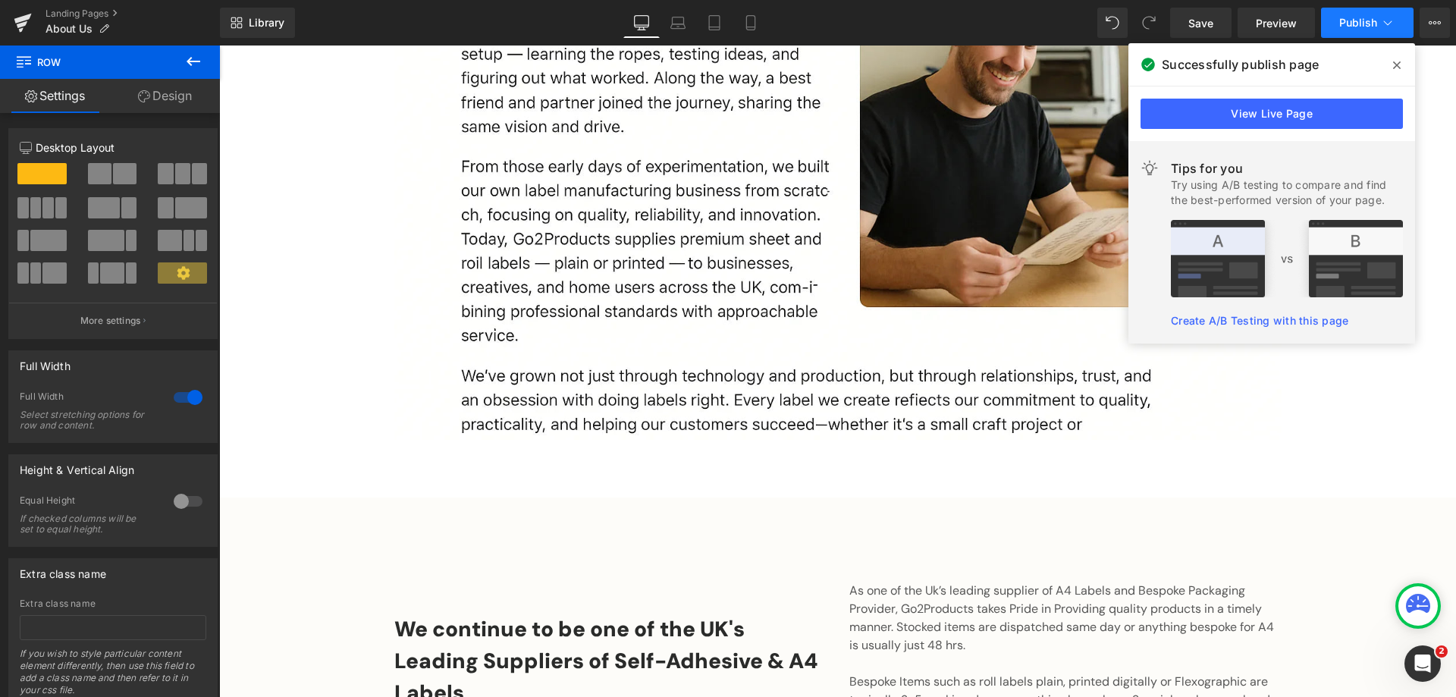
click at [1350, 17] on span "Publish" at bounding box center [1358, 23] width 38 height 12
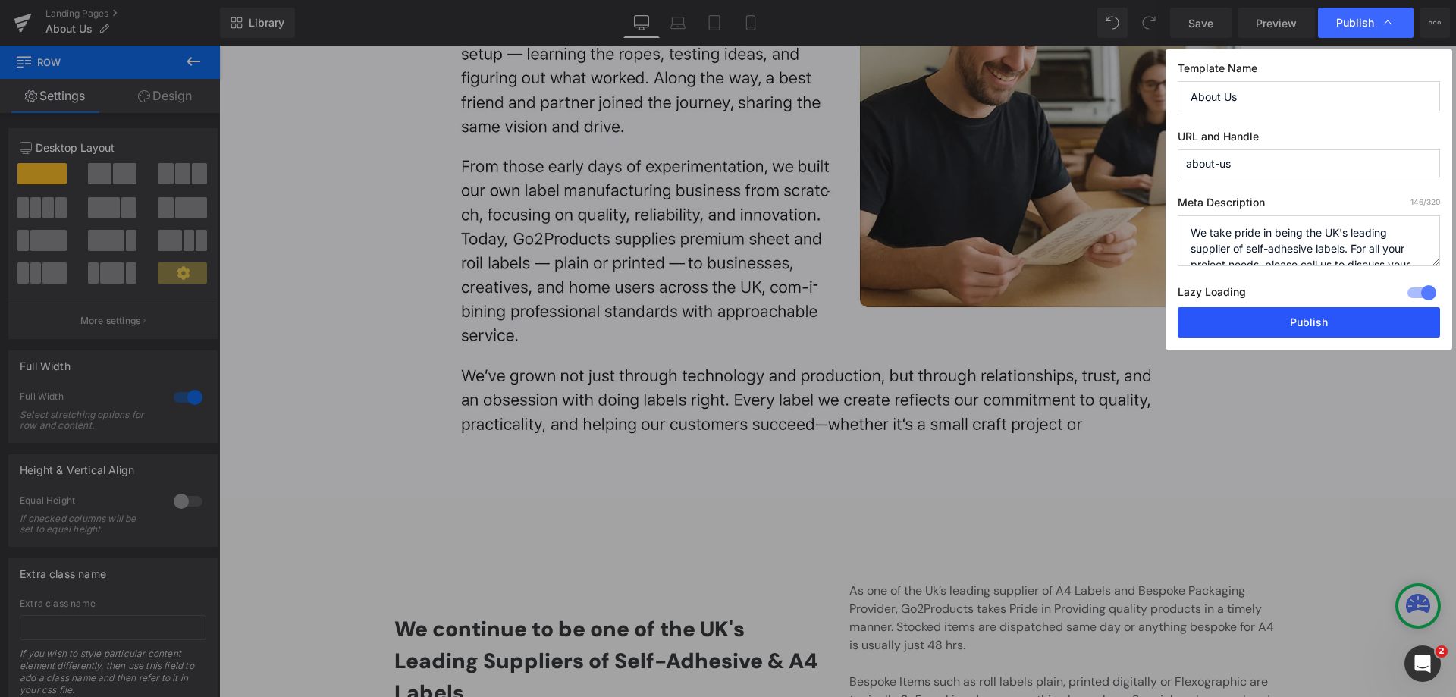
click at [1311, 323] on button "Publish" at bounding box center [1309, 322] width 262 height 30
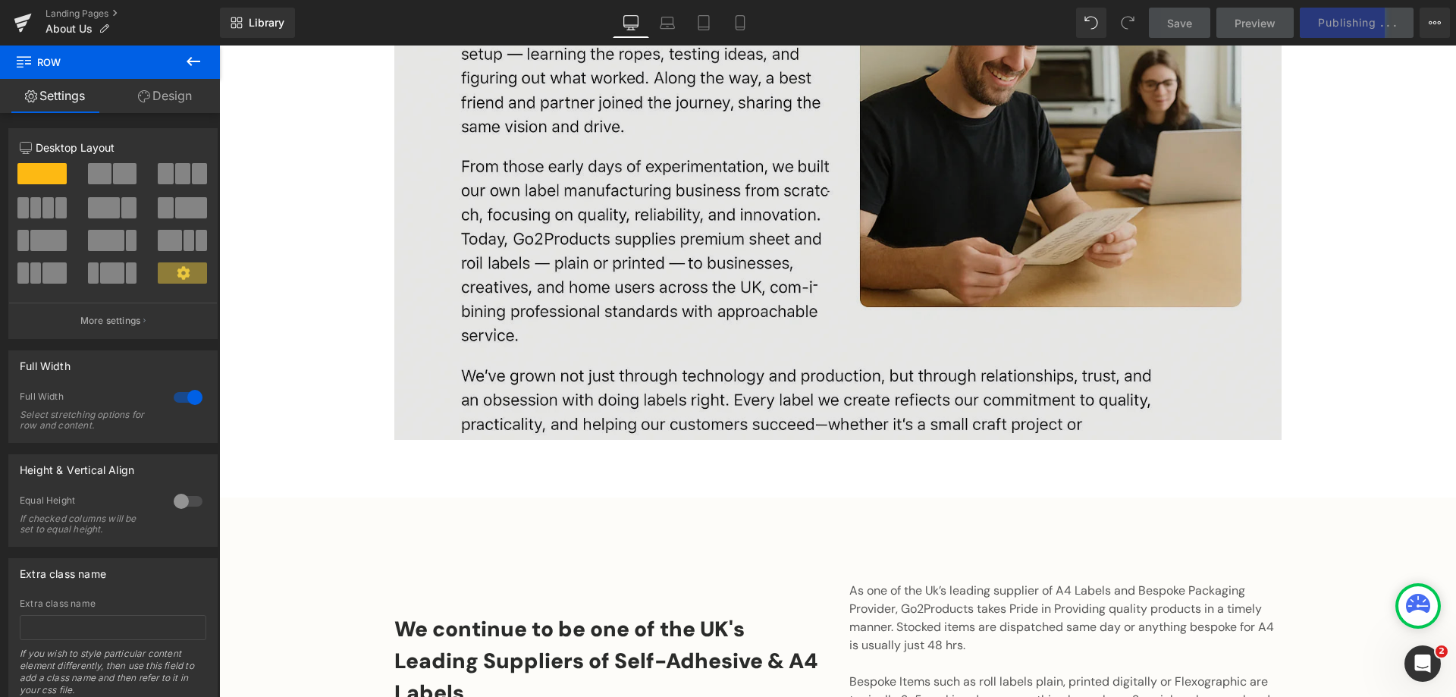
scroll to position [152, 0]
